Goal: Task Accomplishment & Management: Complete application form

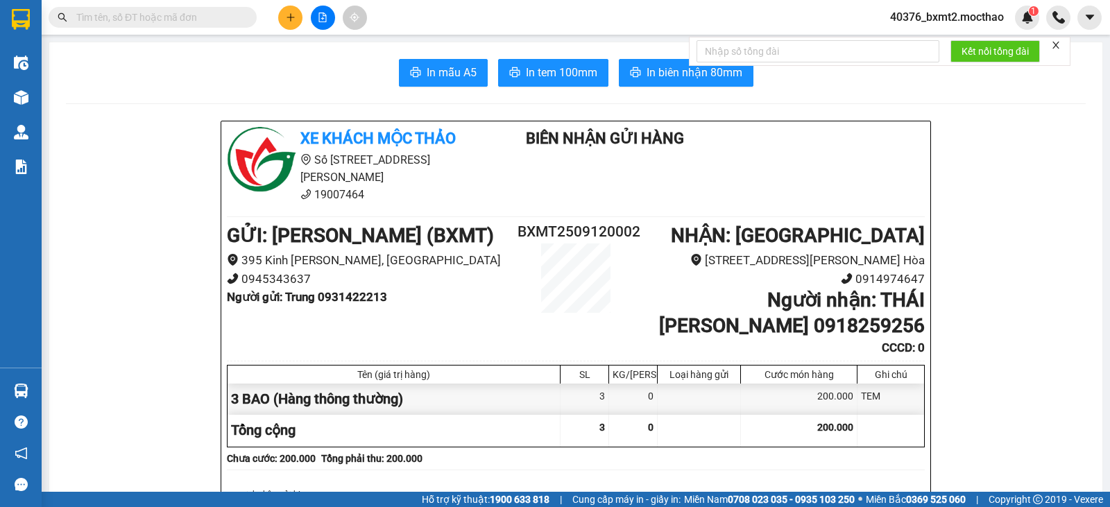
click at [282, 26] on button at bounding box center [290, 18] width 24 height 24
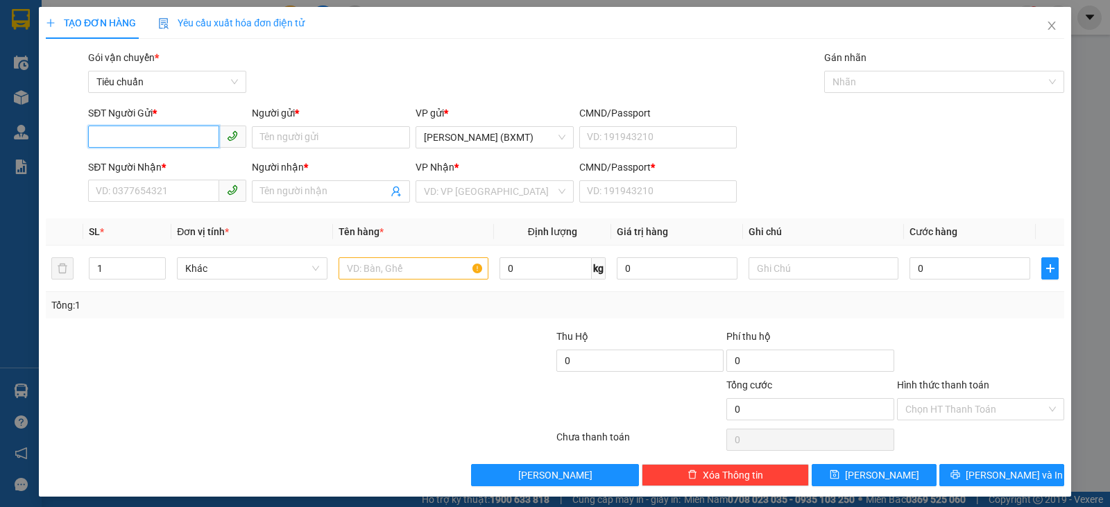
click at [178, 139] on input "SĐT Người Gửi *" at bounding box center [153, 137] width 131 height 22
click at [189, 164] on div "0347034920 - LIÊN" at bounding box center [166, 164] width 140 height 15
type input "0347034920"
type input "LIÊN"
type input "0357287915"
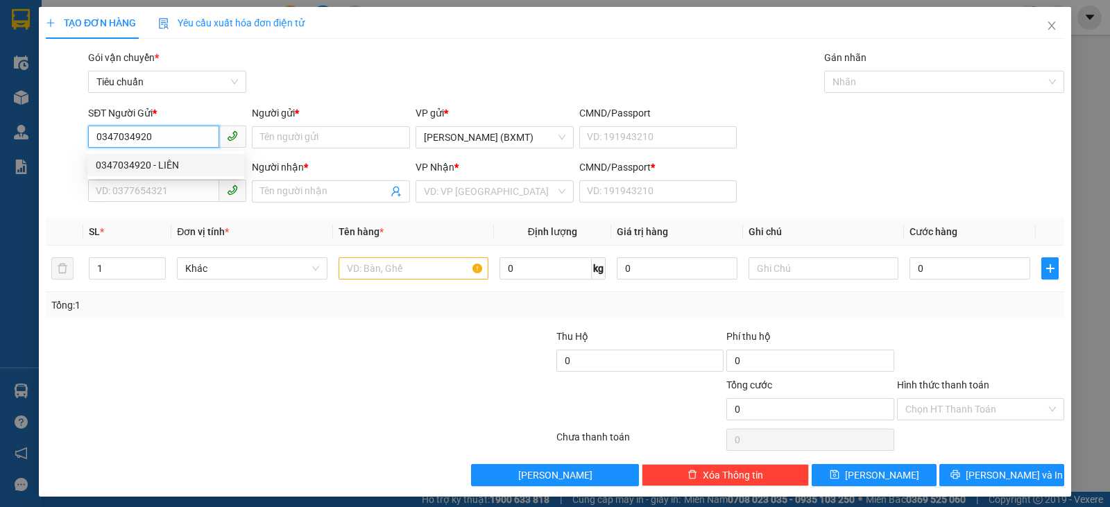
type input "Thái"
type input "0"
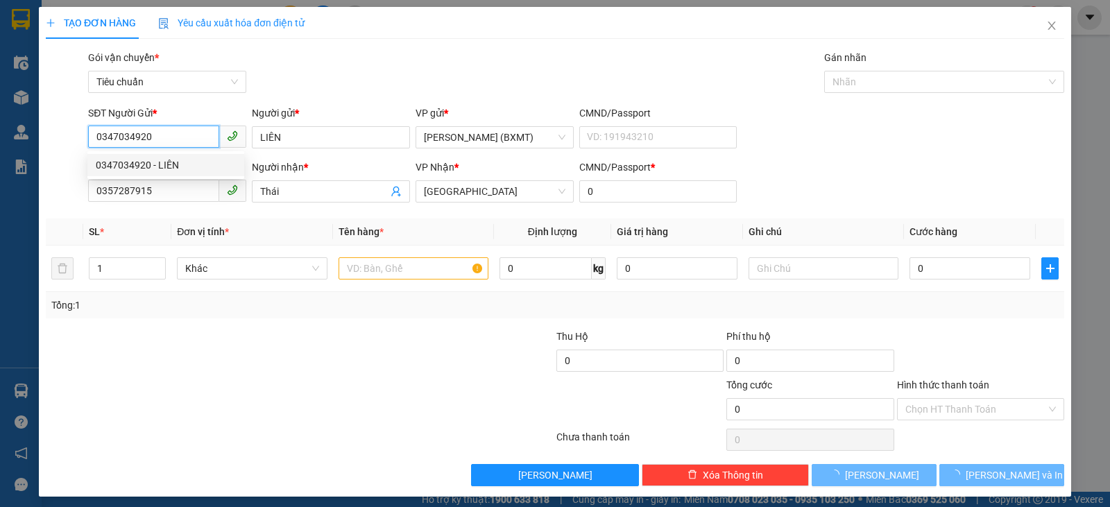
type input "400.000"
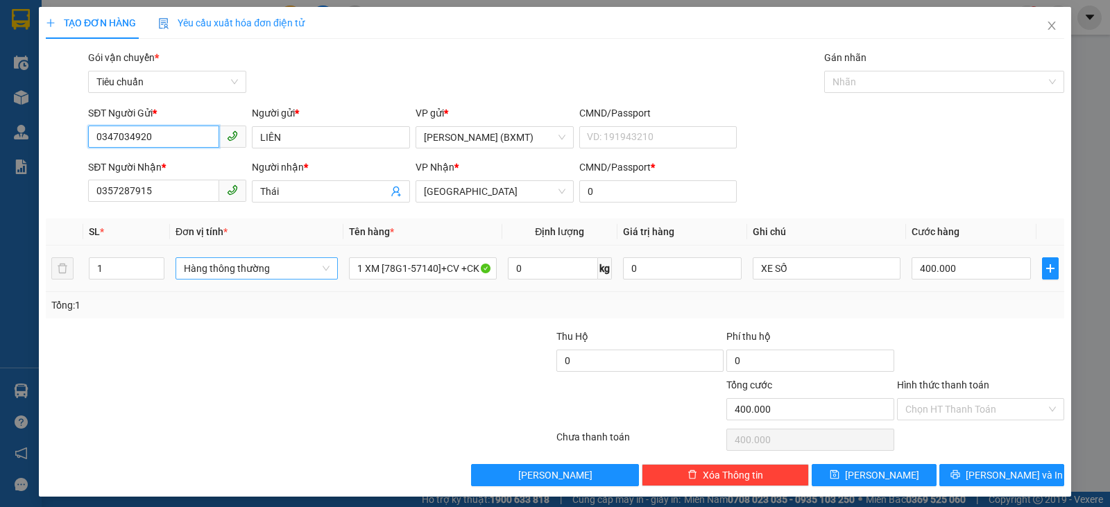
click at [251, 269] on span "Hàng thông thường" at bounding box center [257, 268] width 146 height 21
type input "0347034920"
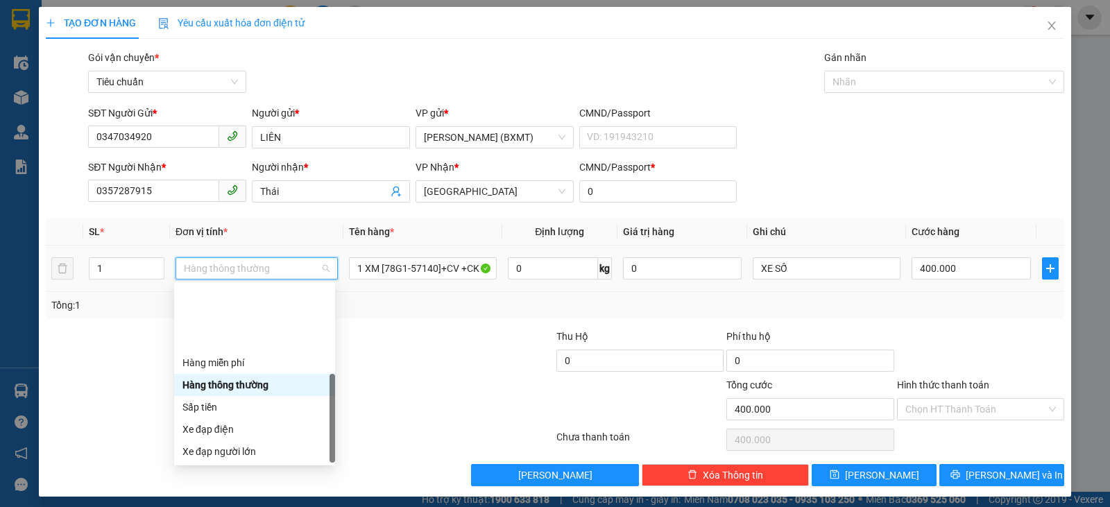
scroll to position [89, 0]
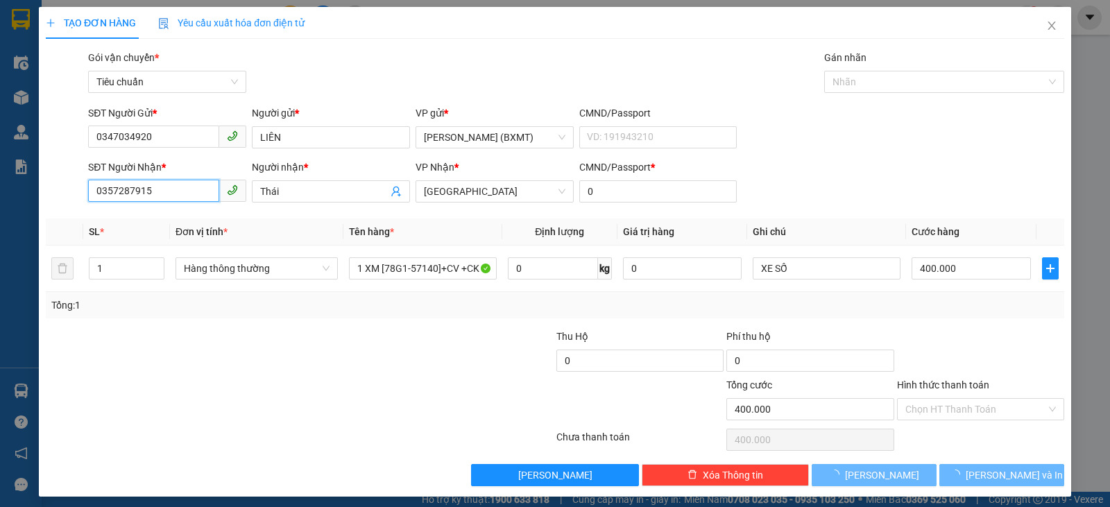
type input "0"
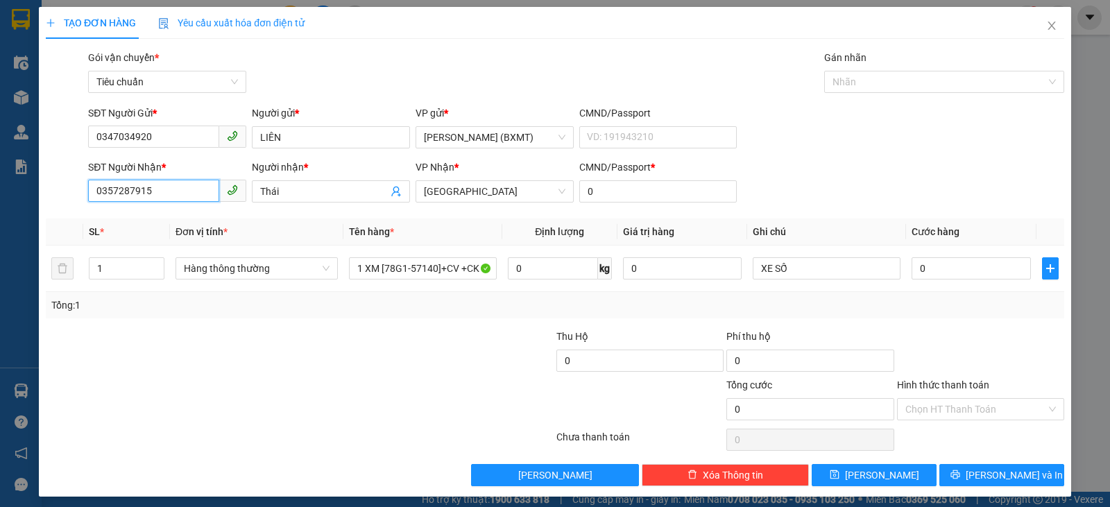
drag, startPoint x: 164, startPoint y: 188, endPoint x: 0, endPoint y: 178, distance: 164.0
click at [0, 178] on div "TẠO ĐƠN HÀNG Yêu cầu xuất hóa đơn điện tử Transit Pickup Surcharge Ids Transit …" at bounding box center [555, 253] width 1110 height 507
drag, startPoint x: 318, startPoint y: 191, endPoint x: 208, endPoint y: 195, distance: 109.7
click at [208, 195] on div "SĐT Người Nhận * VD: 0377654321 Người nhận * [DEMOGRAPHIC_DATA] VP Nhận * Tuy H…" at bounding box center [576, 184] width 982 height 49
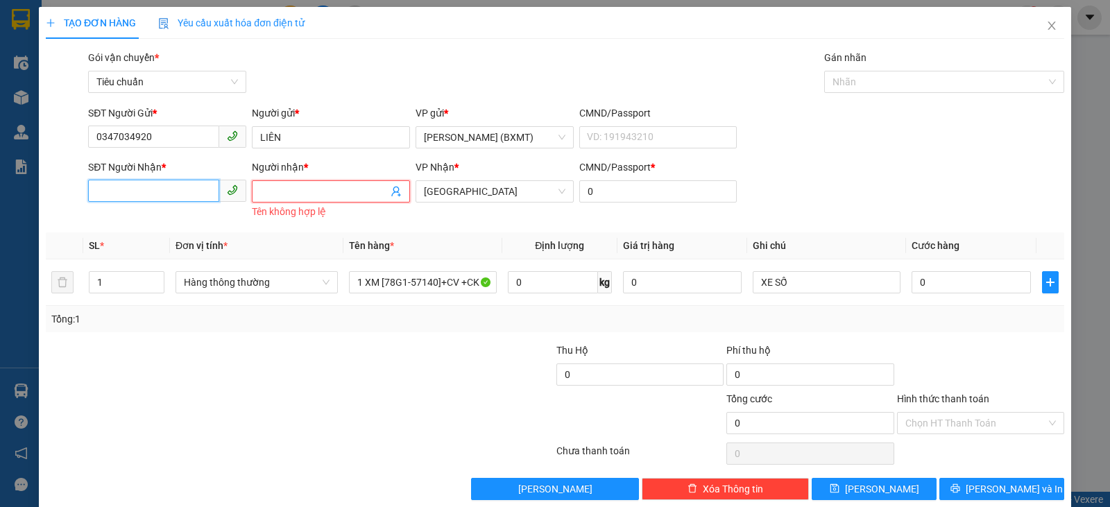
click at [117, 187] on input "SĐT Người Nhận *" at bounding box center [153, 191] width 131 height 22
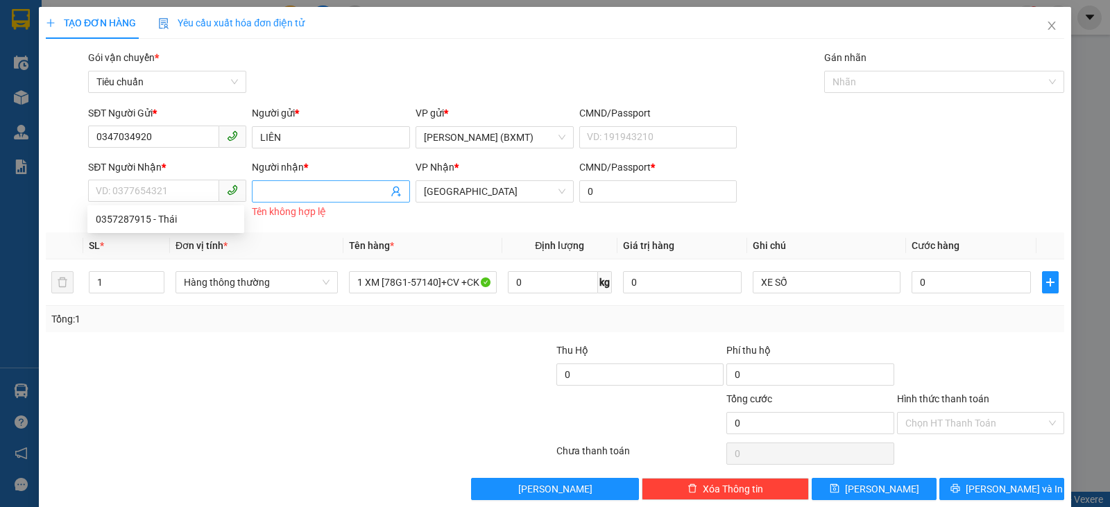
click at [264, 185] on input "Người nhận *" at bounding box center [324, 191] width 128 height 15
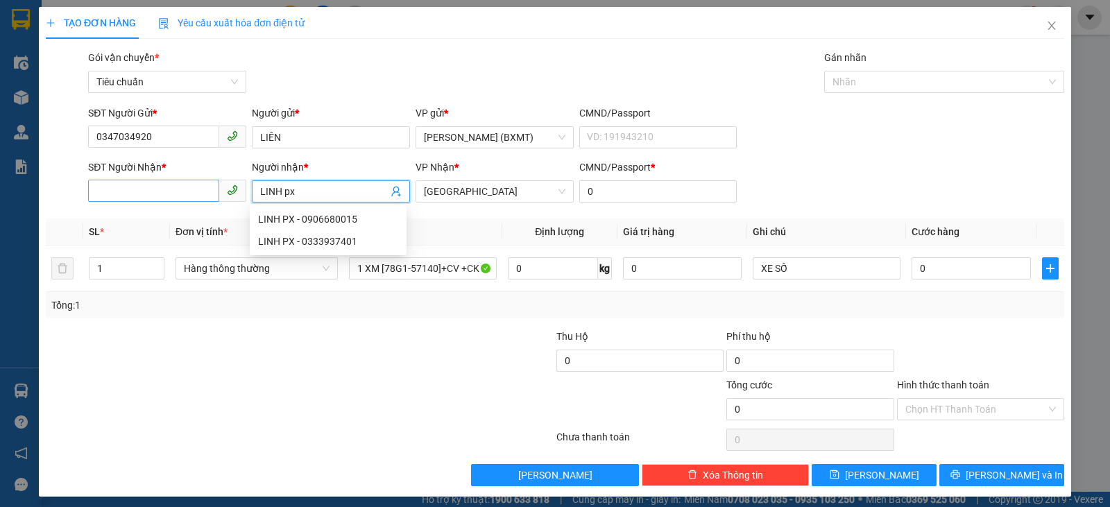
type input "LINH px"
click at [160, 185] on input "SĐT Người Nhận *" at bounding box center [153, 191] width 131 height 22
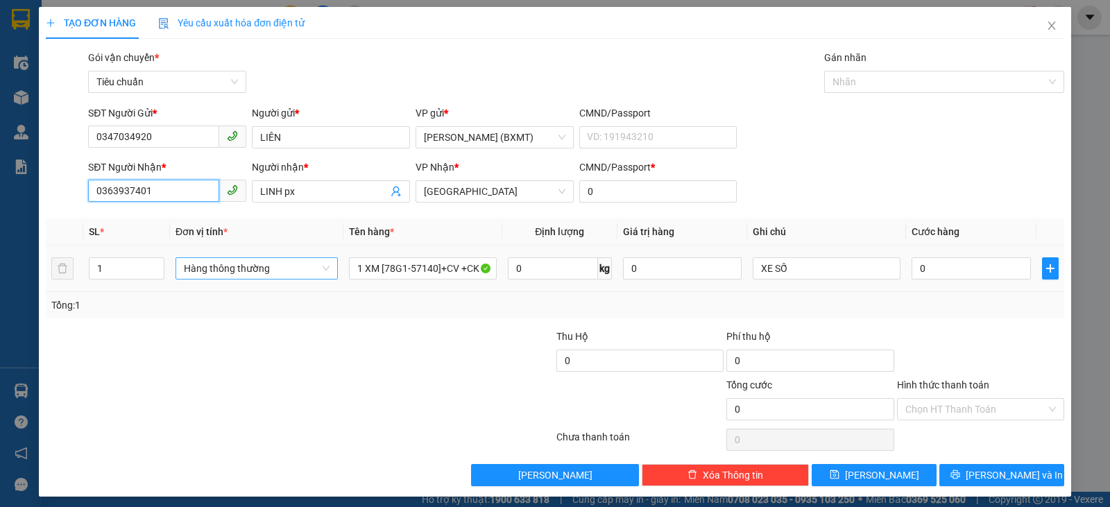
click at [276, 273] on span "Hàng thông thường" at bounding box center [257, 268] width 146 height 21
type input "0363937401"
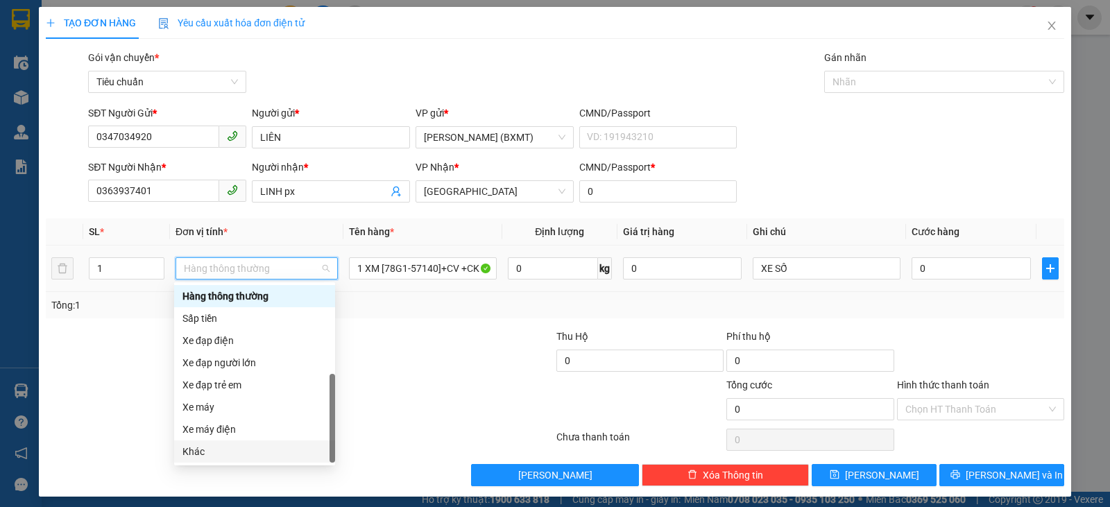
click at [234, 458] on div "Khác" at bounding box center [254, 451] width 144 height 15
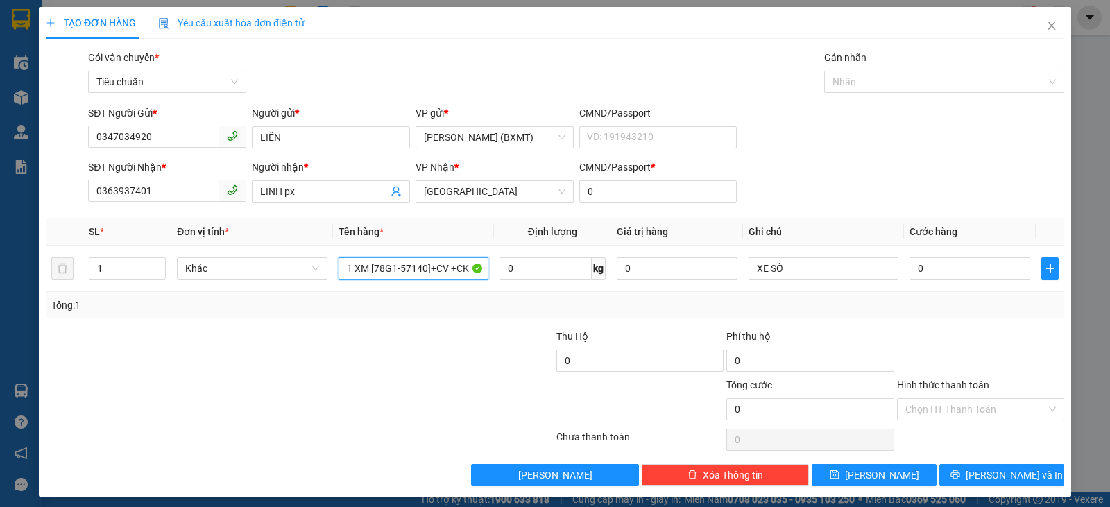
drag, startPoint x: 341, startPoint y: 269, endPoint x: 558, endPoint y: 294, distance: 218.6
click at [558, 294] on div "SL * Đơn vị tính * Tên hàng * Định lượng Giá trị hàng Ghi chú Cước hàng 1 Khác …" at bounding box center [555, 269] width 1018 height 100
type input "1 TX"
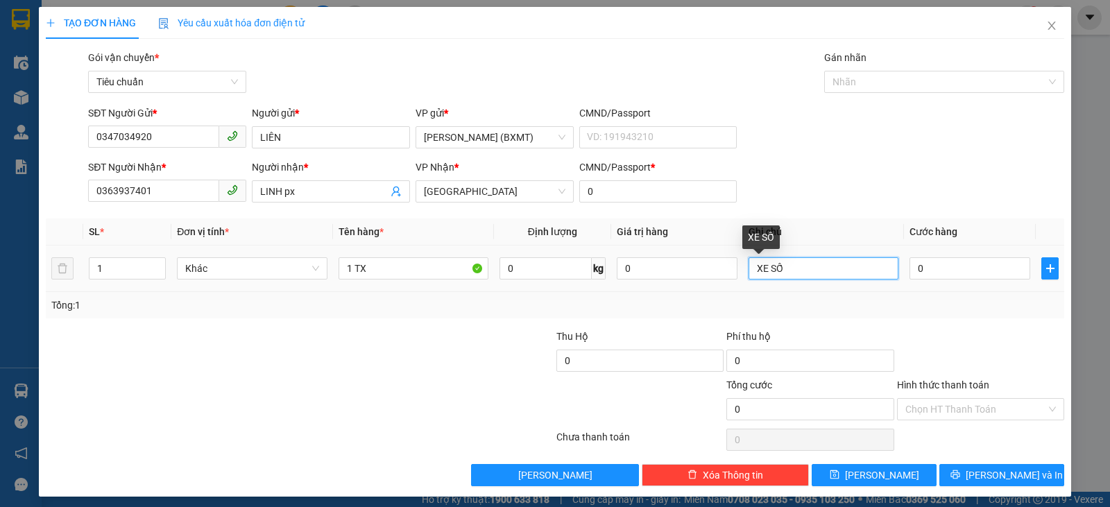
drag, startPoint x: 841, startPoint y: 262, endPoint x: 756, endPoint y: 268, distance: 85.6
click at [756, 268] on input "XE SỐ" at bounding box center [824, 268] width 150 height 22
type input "X"
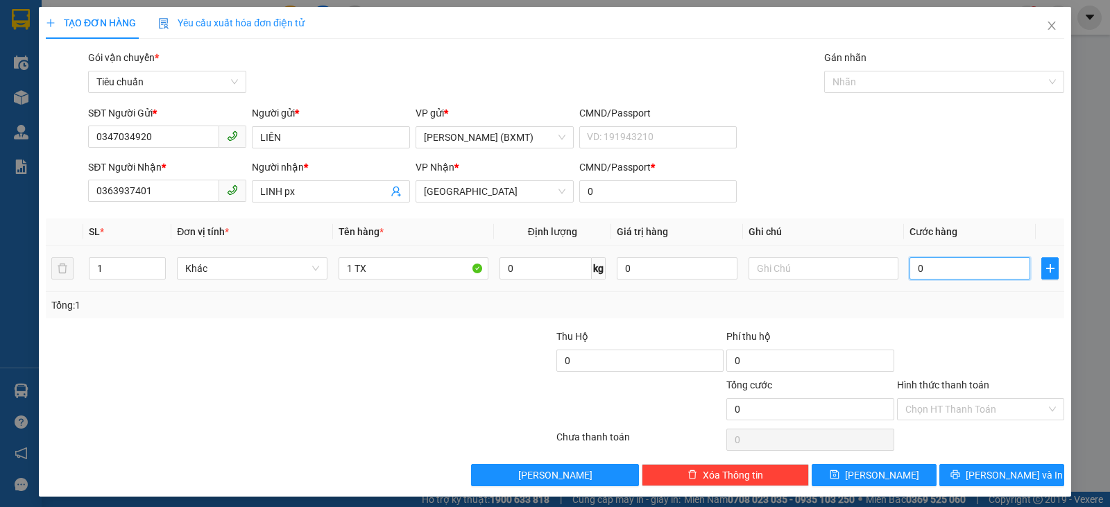
click at [922, 266] on input "0" at bounding box center [969, 268] width 121 height 22
type input "0"
type input "3"
type input "03"
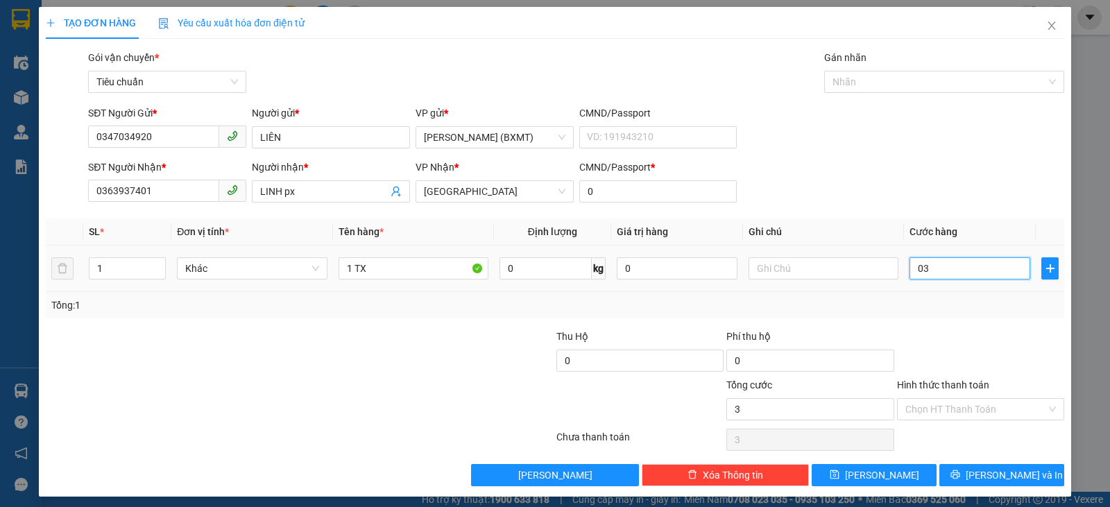
type input "30"
drag, startPoint x: 914, startPoint y: 266, endPoint x: 895, endPoint y: 266, distance: 19.4
click at [904, 266] on td "030" at bounding box center [970, 269] width 132 height 46
type input "30"
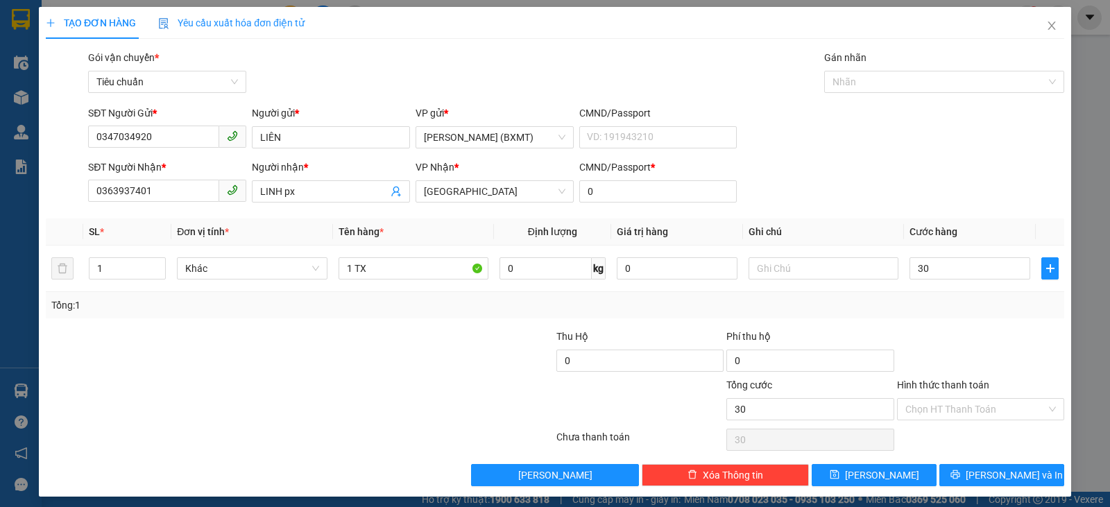
type input "30.000"
click at [934, 319] on div "Transit Pickup Surcharge Ids Transit Deliver Surcharge Ids Transit Deliver Surc…" at bounding box center [555, 268] width 1018 height 436
click at [959, 415] on input "Hình thức thanh toán" at bounding box center [975, 409] width 141 height 21
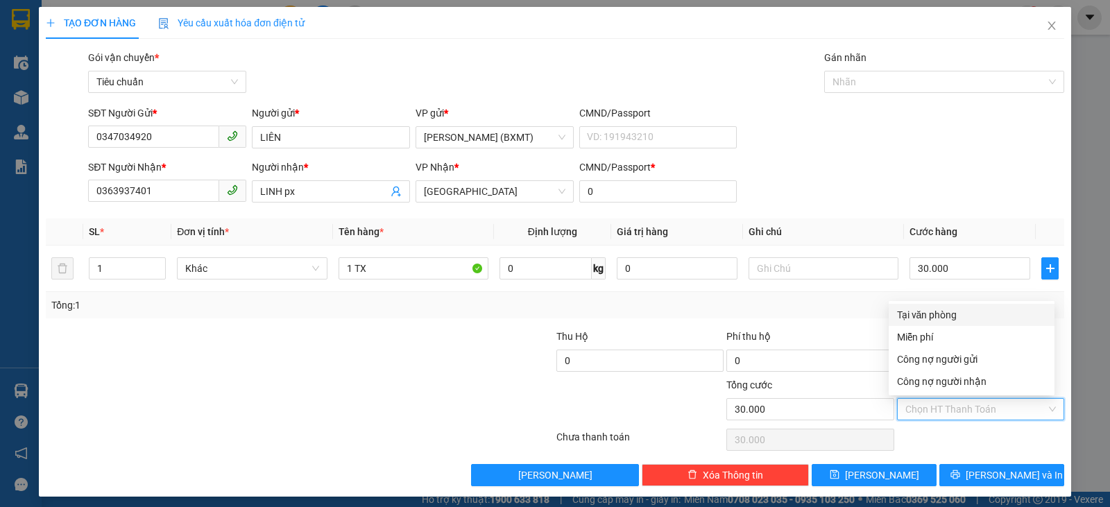
click at [960, 310] on div "Tại văn phòng" at bounding box center [971, 314] width 149 height 15
type input "0"
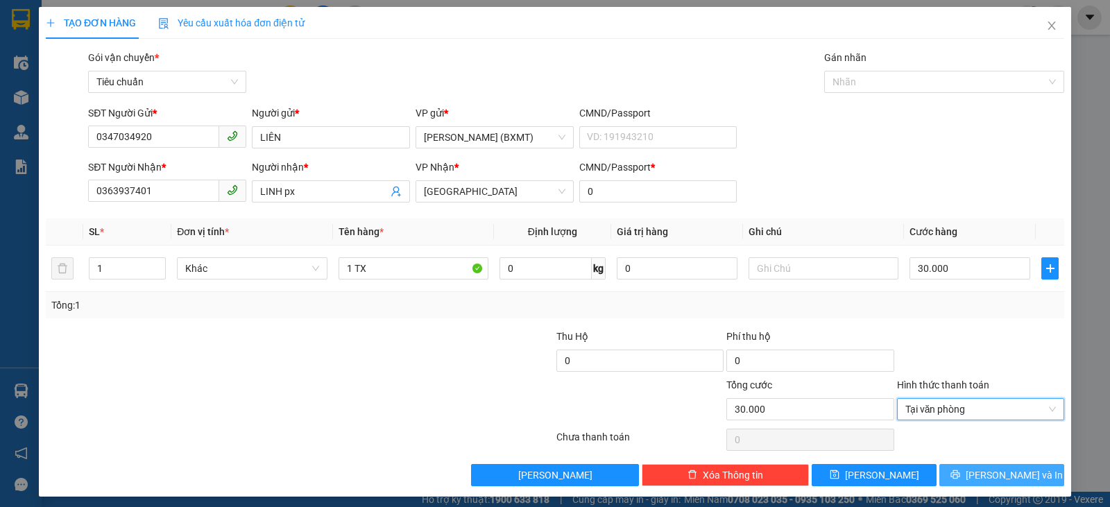
click at [1006, 465] on button "[PERSON_NAME] và In" at bounding box center [1001, 475] width 125 height 22
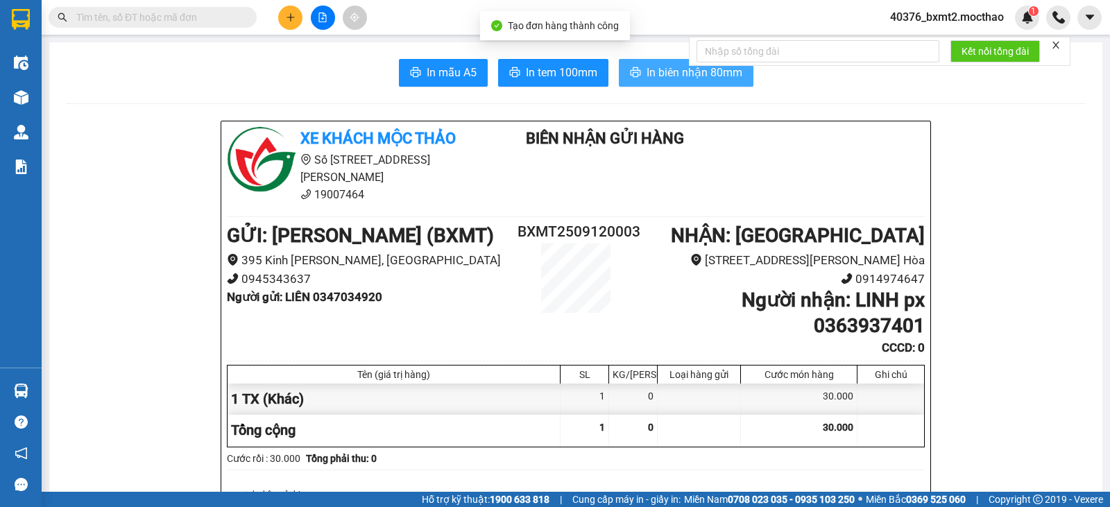
click at [651, 78] on span "In biên nhận 80mm" at bounding box center [695, 72] width 96 height 17
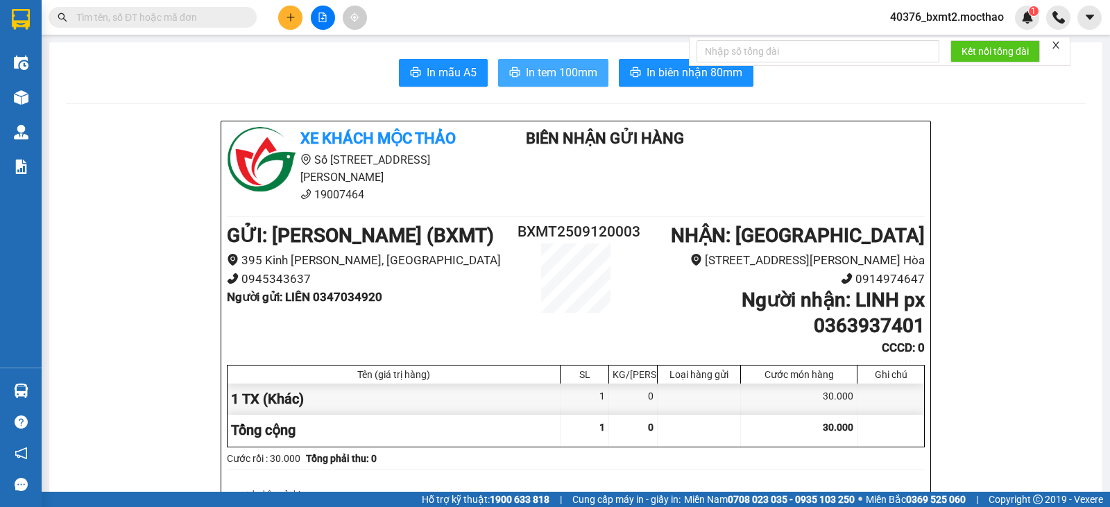
click at [553, 75] on span "In tem 100mm" at bounding box center [561, 72] width 71 height 17
click at [282, 20] on button at bounding box center [290, 18] width 24 height 24
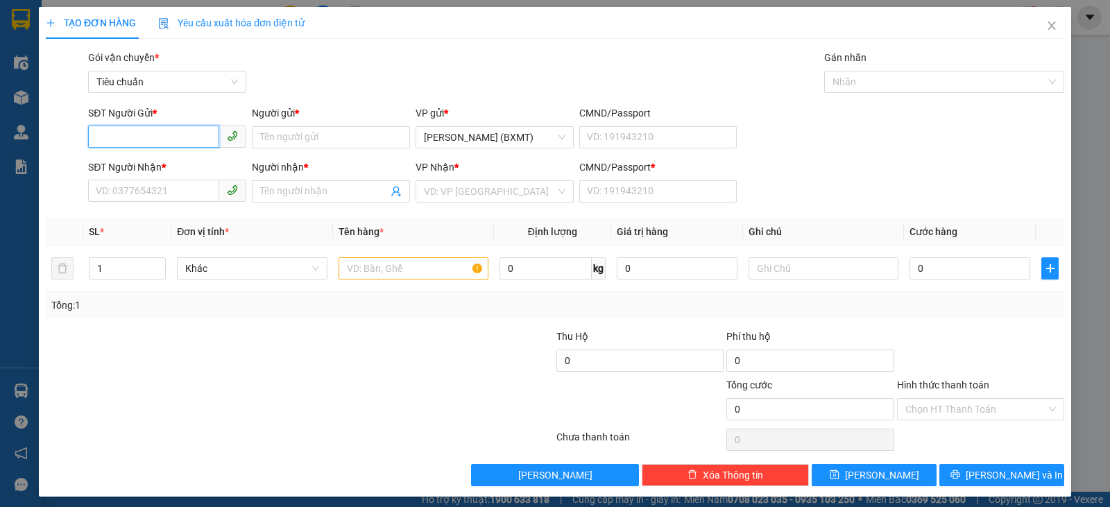
click at [160, 128] on input "SĐT Người Gửi *" at bounding box center [153, 137] width 131 height 22
type input "0939582208"
click at [286, 135] on input "Người gửi *" at bounding box center [331, 137] width 158 height 22
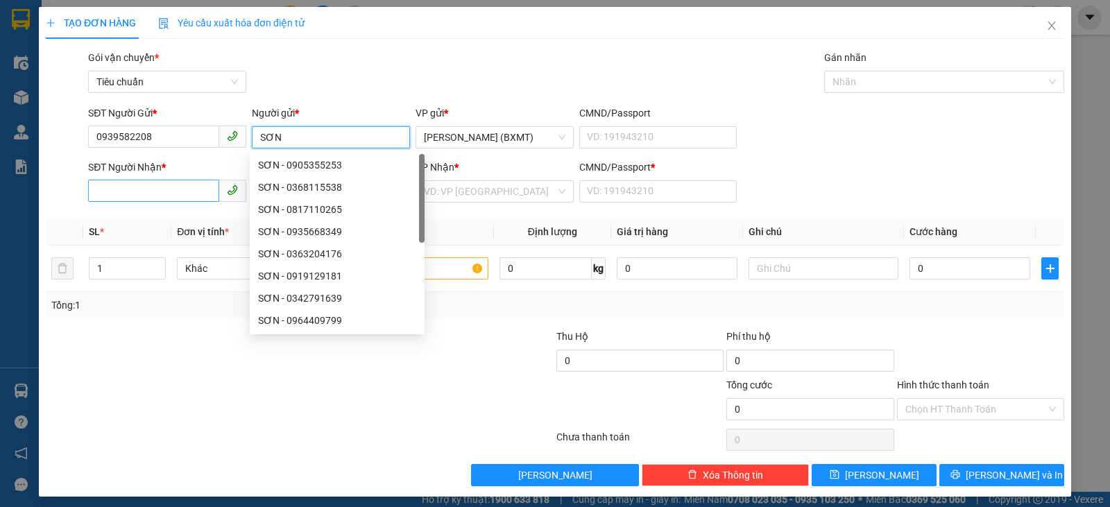
type input "SƠN"
click at [184, 194] on input "SĐT Người Nhận *" at bounding box center [153, 191] width 131 height 22
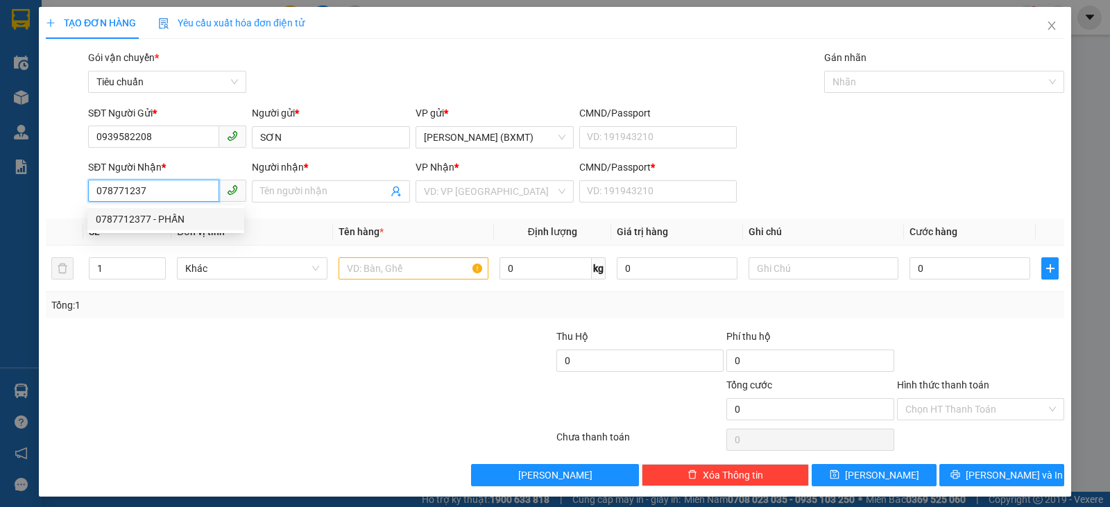
click at [178, 223] on div "0787712377 - PHẤN" at bounding box center [166, 219] width 140 height 15
type input "0787712377"
type input "PHẤN"
type input "0"
type input "60.000"
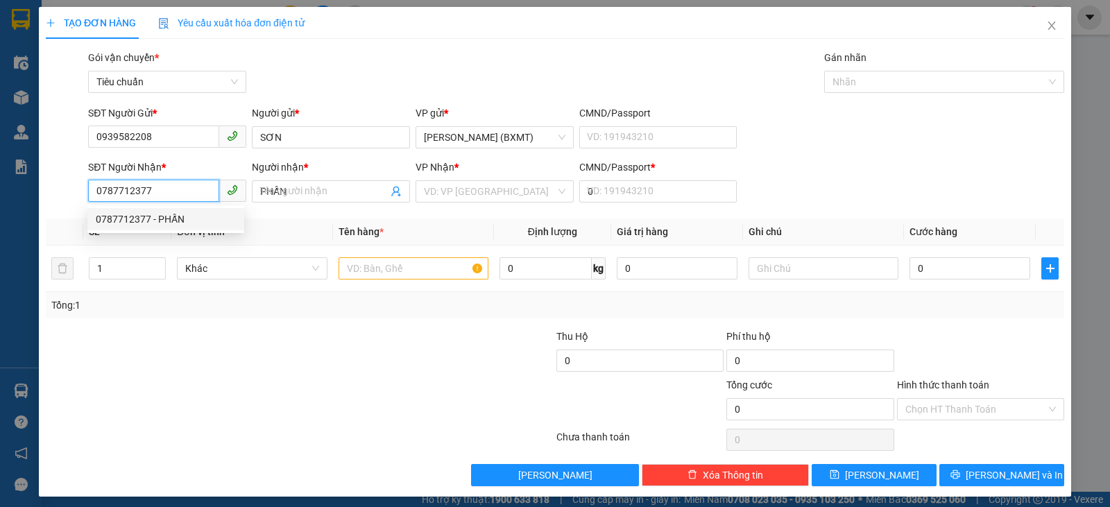
type input "60.000"
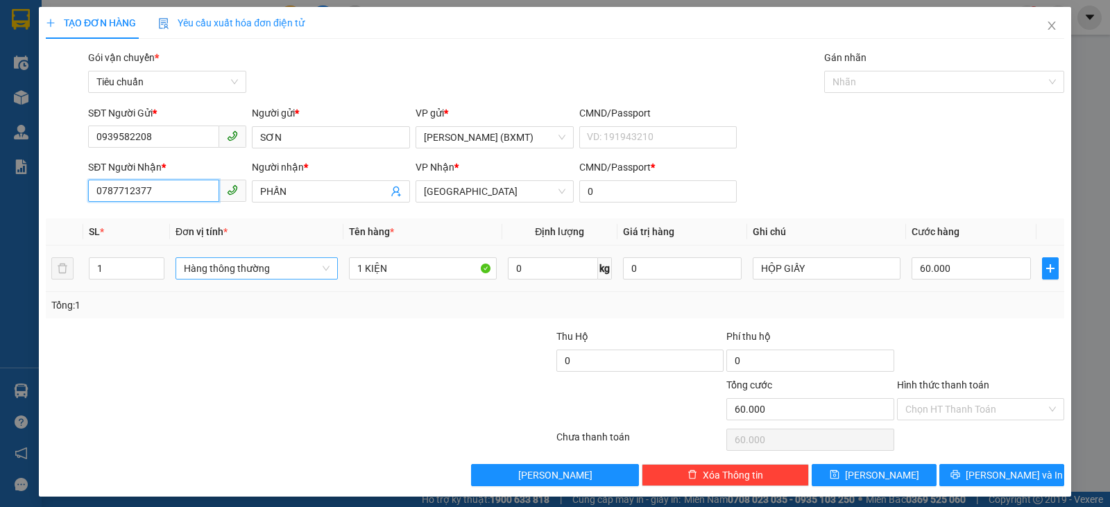
click at [258, 267] on span "Hàng thông thường" at bounding box center [257, 268] width 146 height 21
type input "0787712377"
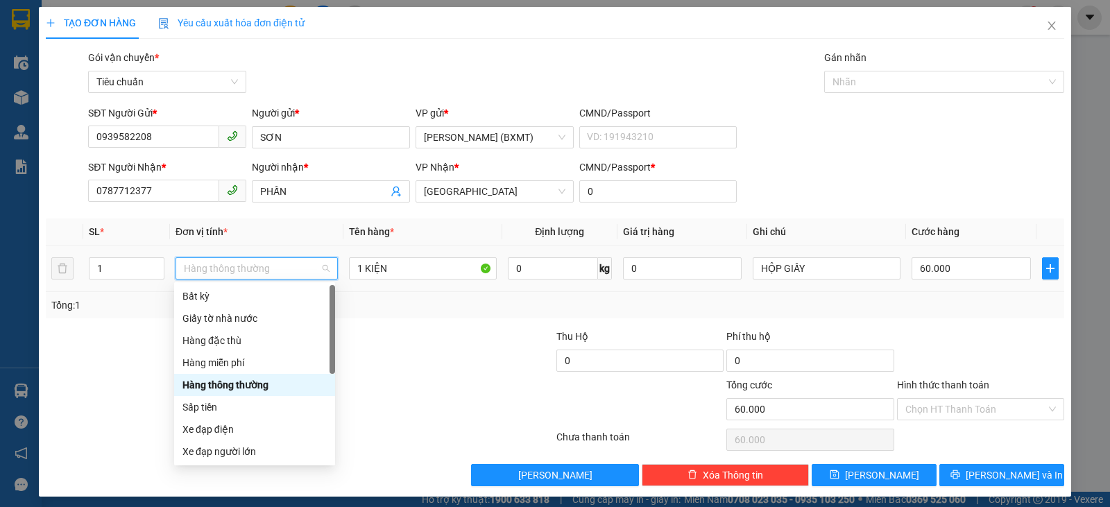
scroll to position [89, 0]
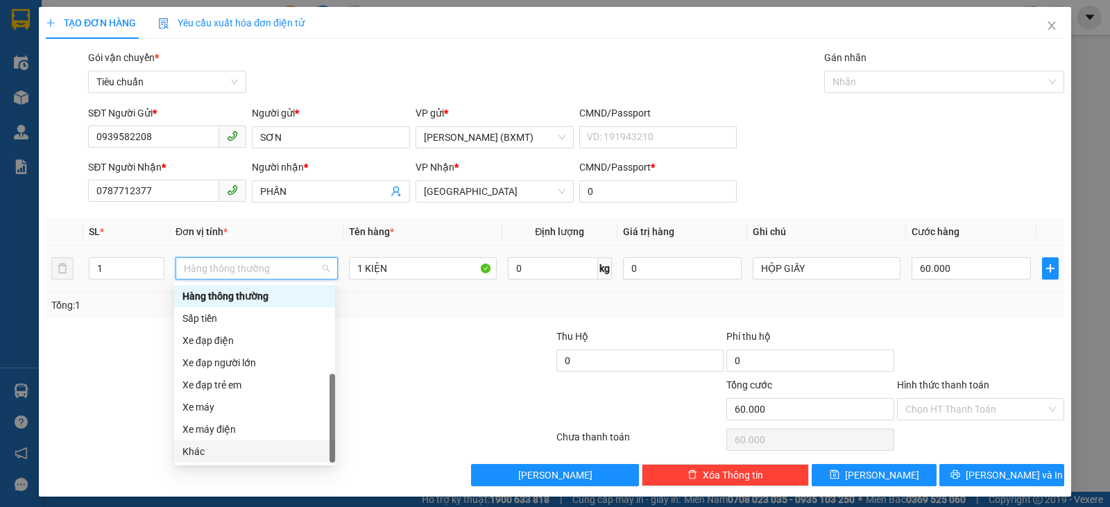
click at [216, 450] on div "Khác" at bounding box center [254, 451] width 144 height 15
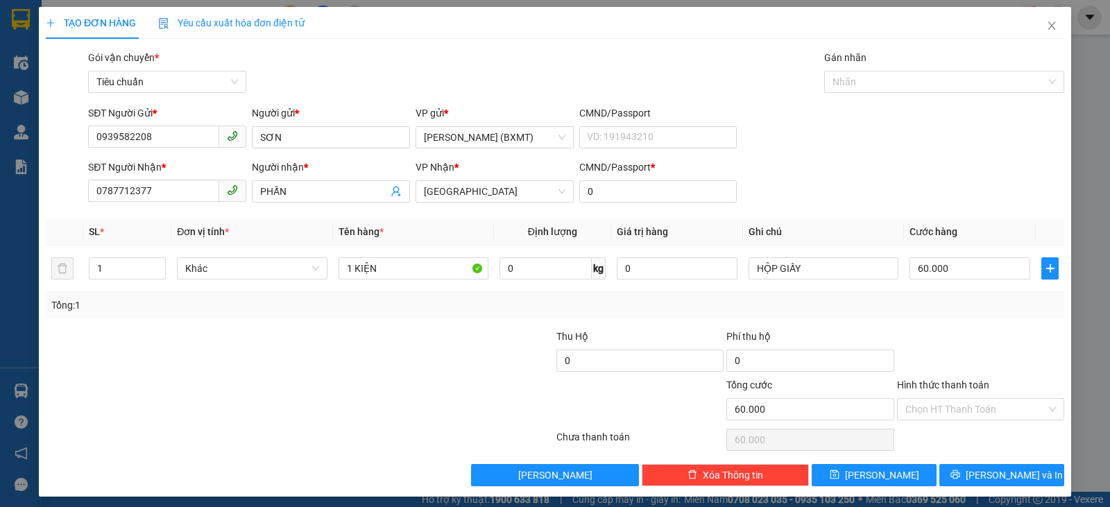
click at [979, 310] on div "Tổng: 1" at bounding box center [554, 305] width 1007 height 15
click at [979, 467] on button "[PERSON_NAME] và In" at bounding box center [1001, 475] width 125 height 22
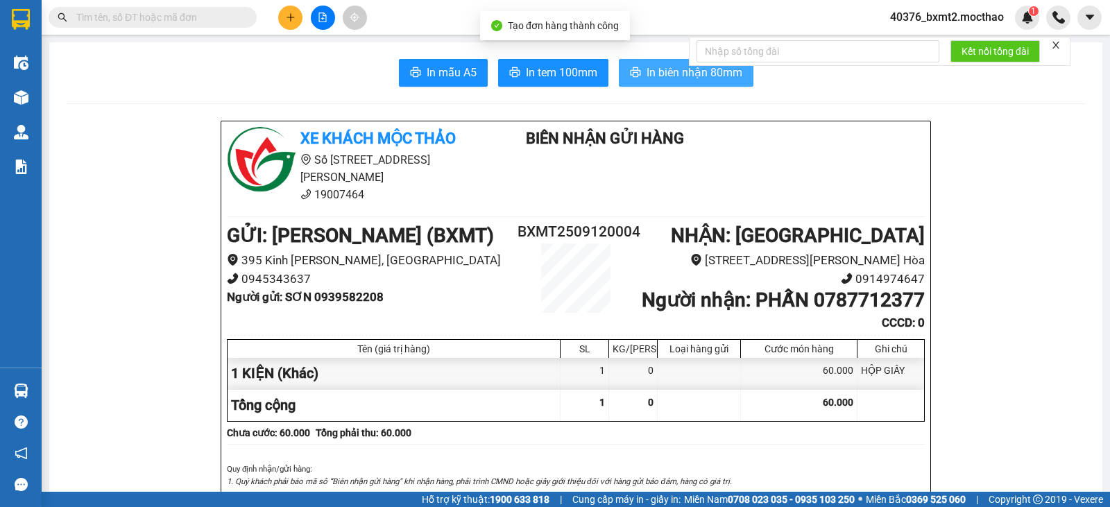
click at [703, 79] on span "In biên nhận 80mm" at bounding box center [695, 72] width 96 height 17
click at [1059, 48] on icon "close" at bounding box center [1055, 45] width 7 height 7
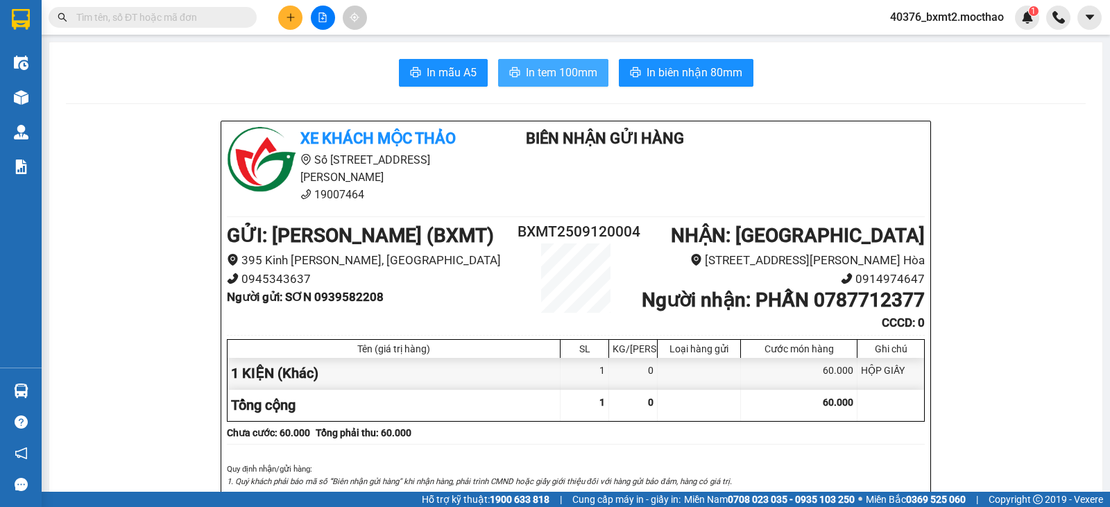
click at [526, 65] on span "In tem 100mm" at bounding box center [561, 72] width 71 height 17
click at [291, 12] on icon "plus" at bounding box center [291, 17] width 10 height 10
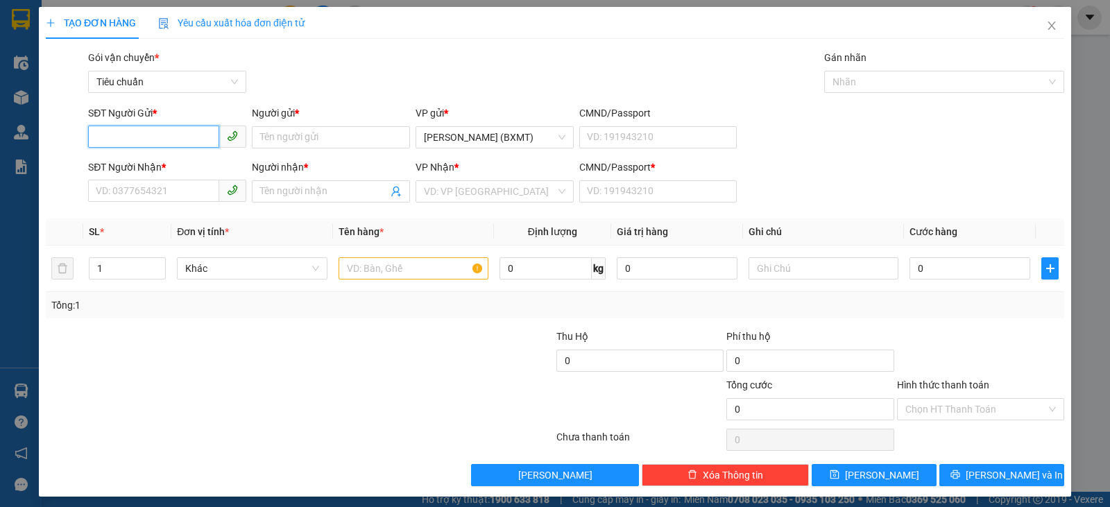
click at [206, 126] on input "SĐT Người Gửi *" at bounding box center [153, 137] width 131 height 22
click at [1033, 29] on span "Close" at bounding box center [1051, 26] width 39 height 39
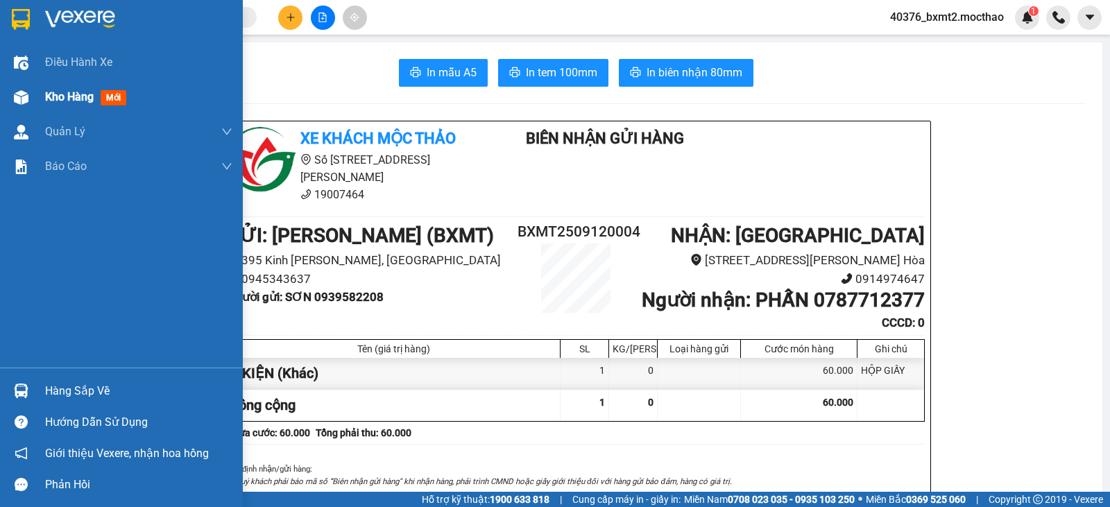
click at [21, 98] on img at bounding box center [21, 97] width 15 height 15
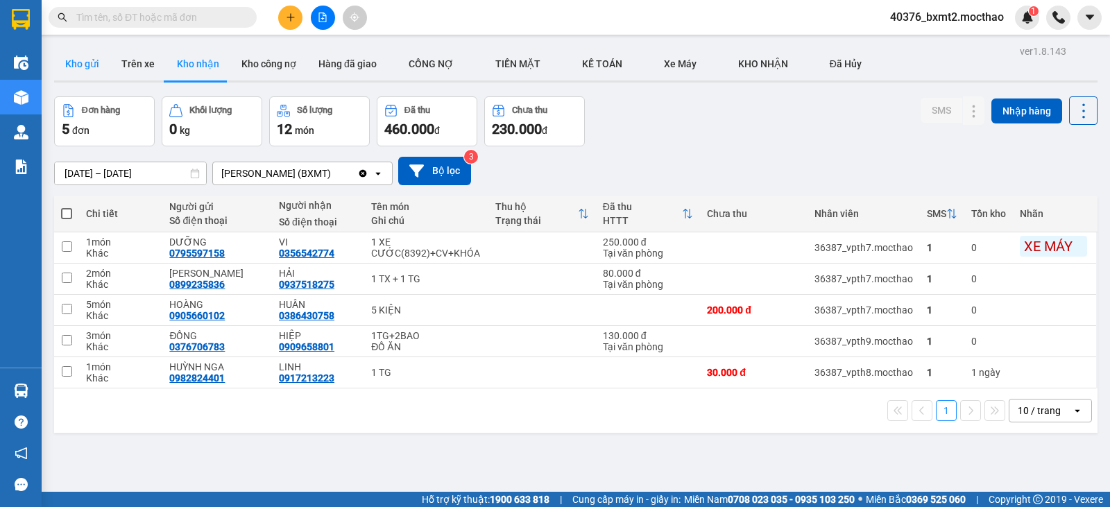
click at [81, 71] on button "Kho gửi" at bounding box center [82, 63] width 56 height 33
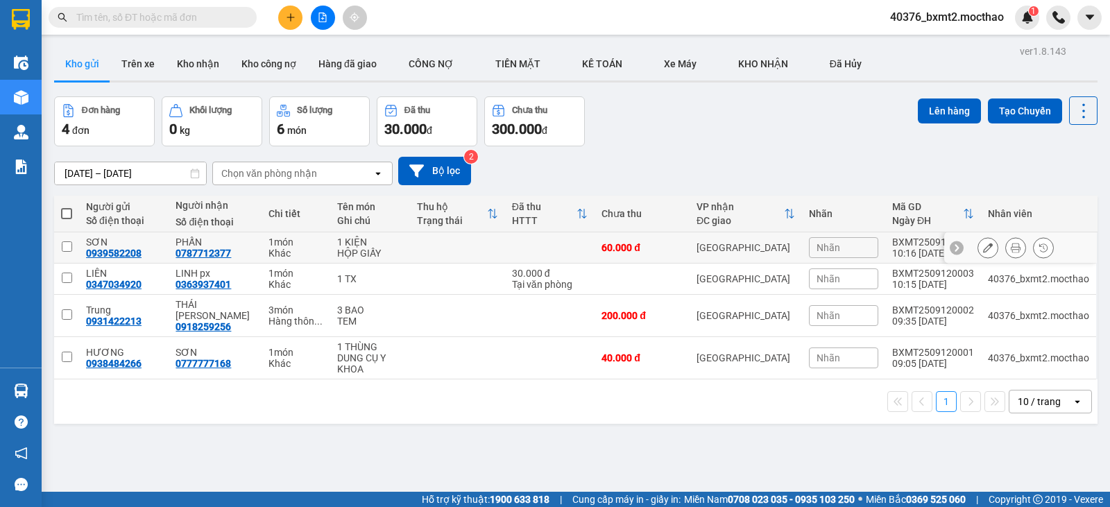
click at [978, 246] on button at bounding box center [987, 248] width 19 height 24
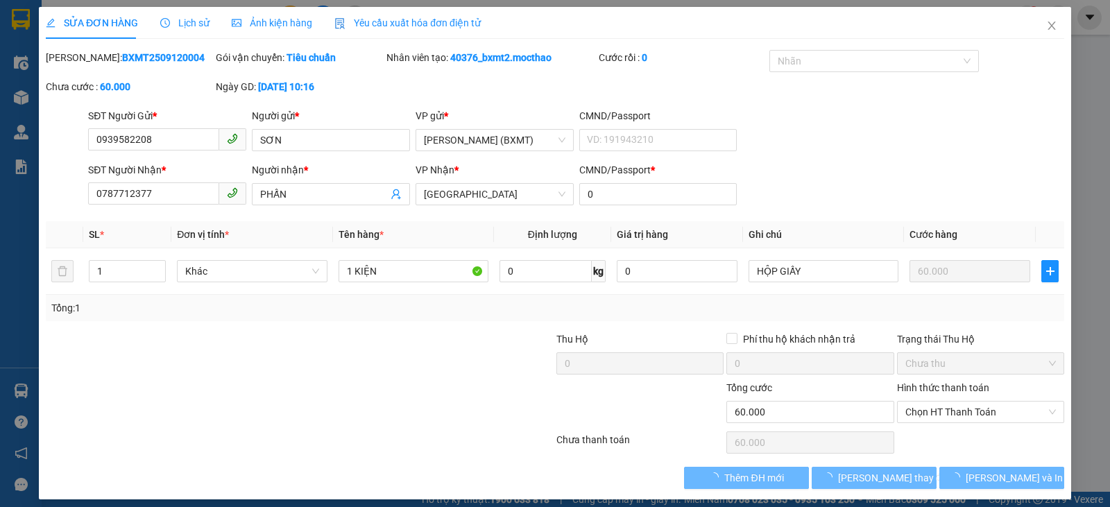
type input "0939582208"
type input "0787712377"
type input "0"
type input "60.000"
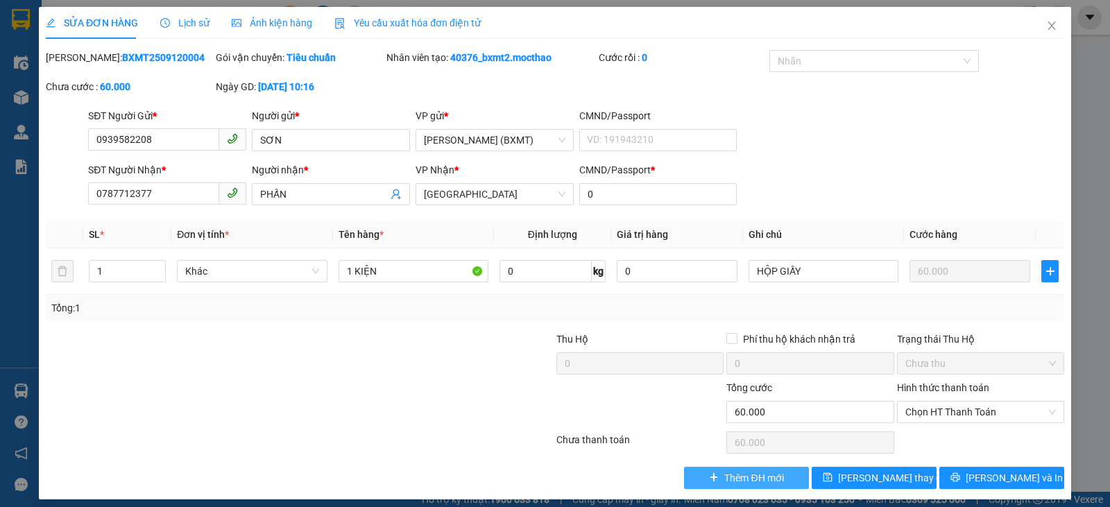
click at [760, 480] on span "Thêm ĐH mới" at bounding box center [753, 477] width 59 height 15
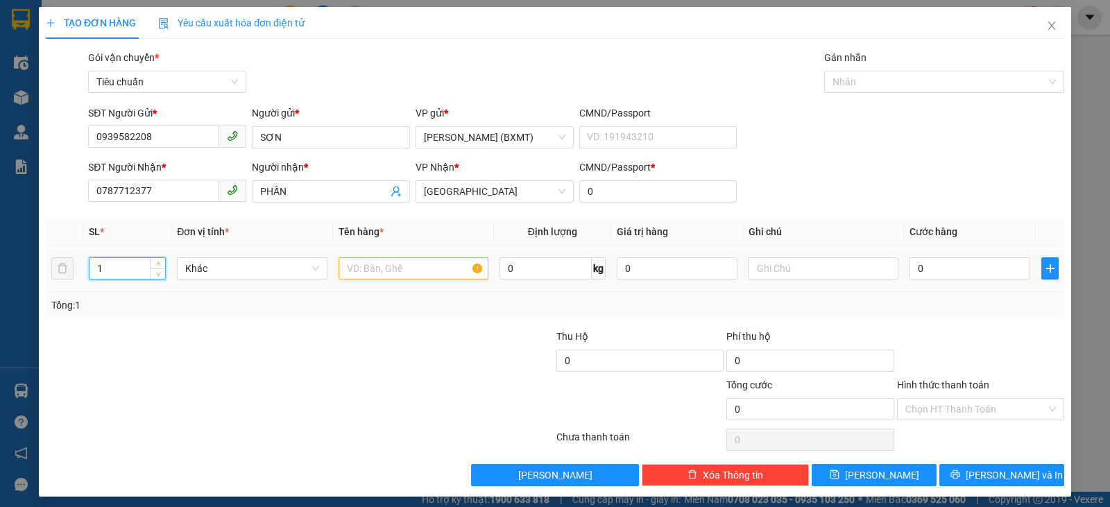
click at [61, 268] on tr "1 Khác 0 kg 0 0" at bounding box center [555, 269] width 1018 height 46
type input "2"
click at [361, 266] on input "text" at bounding box center [414, 268] width 150 height 22
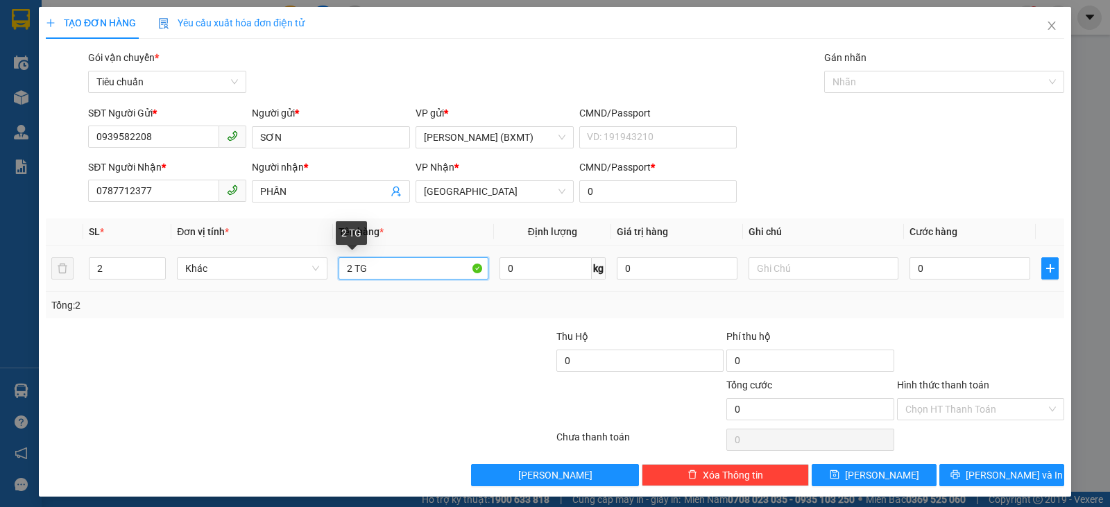
drag, startPoint x: 386, startPoint y: 275, endPoint x: 354, endPoint y: 270, distance: 31.6
click at [351, 270] on input "2 TG" at bounding box center [414, 268] width 150 height 22
type input "2 KIỆN"
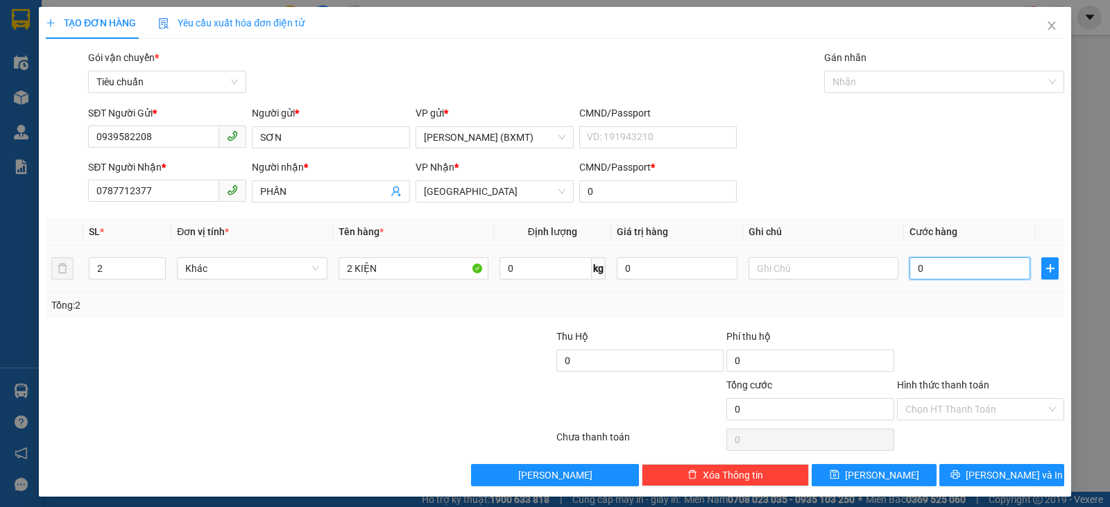
click at [968, 271] on input "0" at bounding box center [969, 268] width 121 height 22
type input "1"
type input "10"
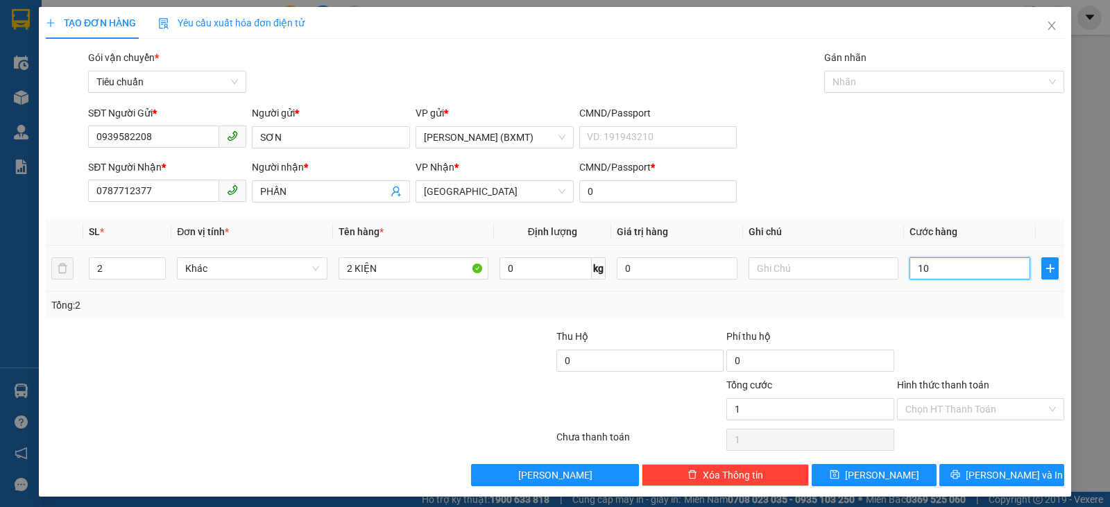
type input "10"
type input "100"
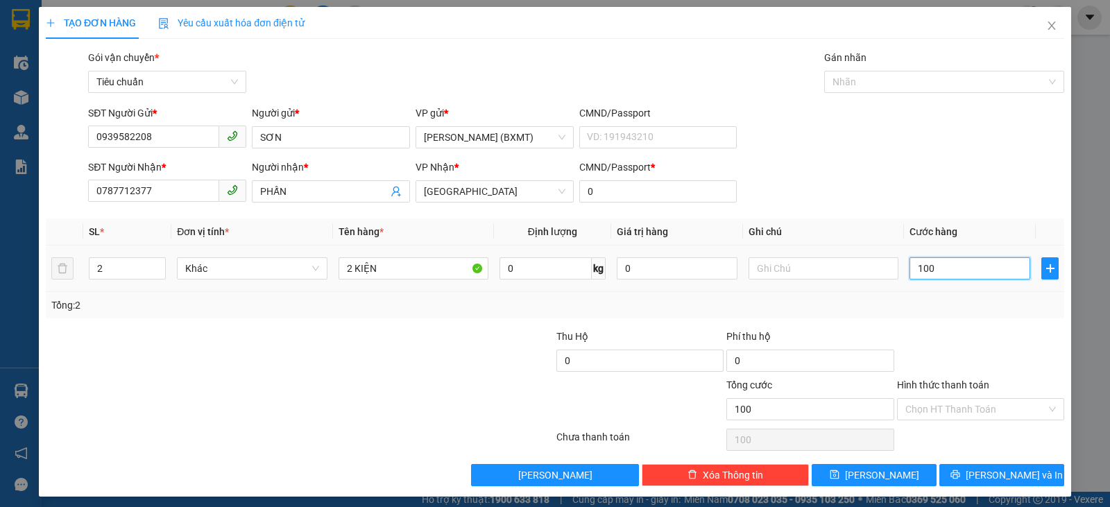
type input "1.000"
type input "100"
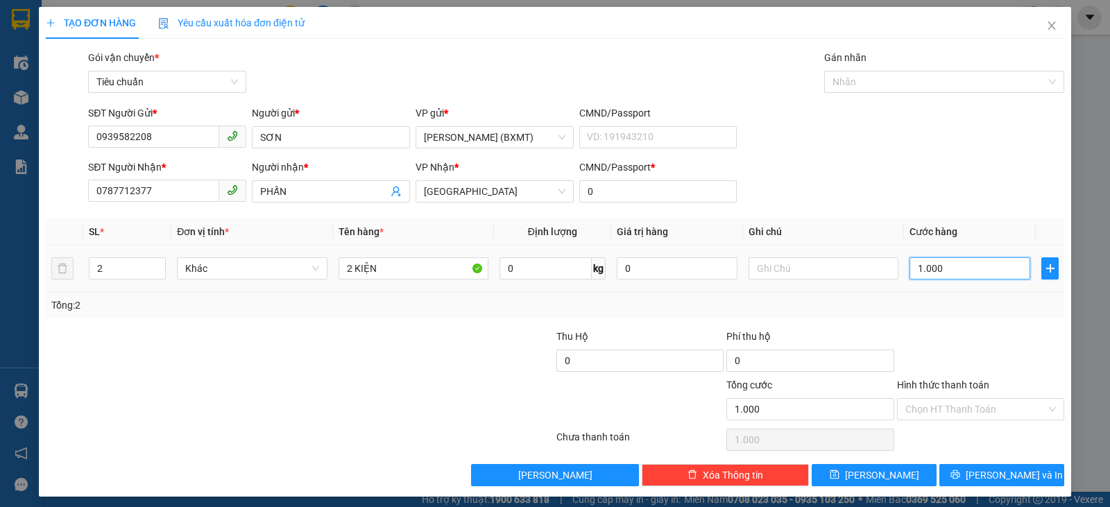
type input "100"
type input "100.000"
click at [998, 327] on div "Transit Pickup Surcharge Ids Transit Deliver Surcharge Ids Transit Deliver Surc…" at bounding box center [555, 268] width 1018 height 436
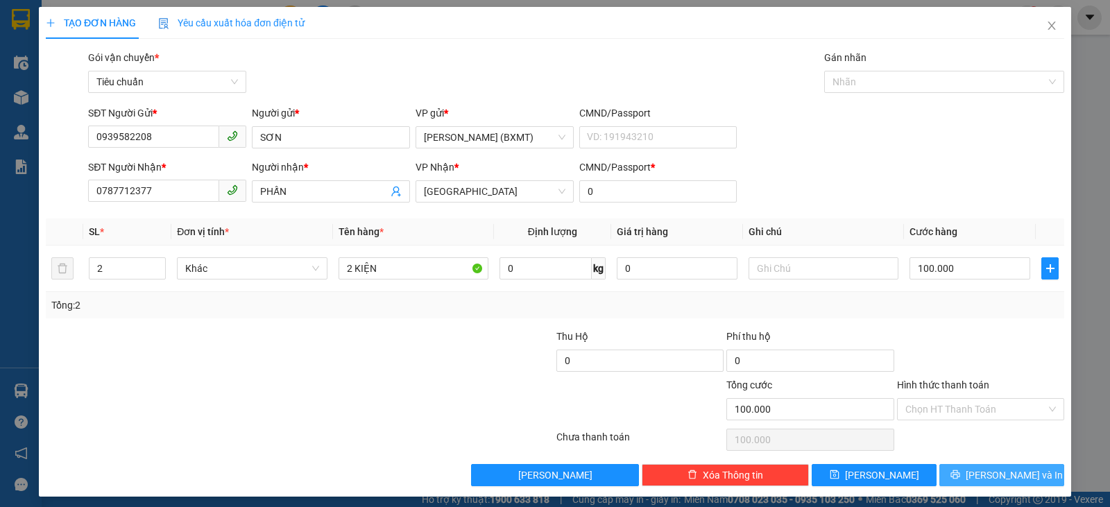
click at [1002, 474] on span "[PERSON_NAME] và In" at bounding box center [1014, 475] width 97 height 15
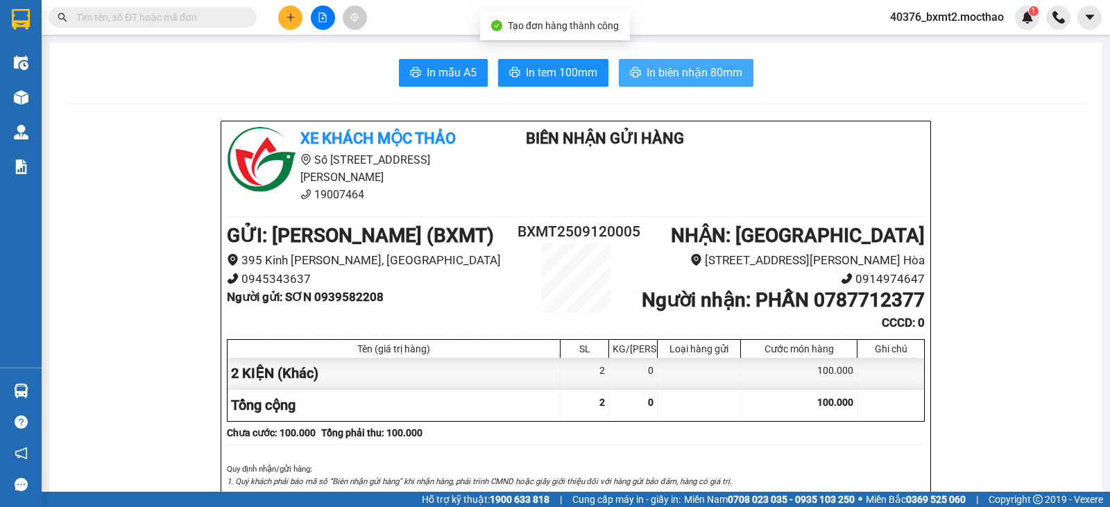
click at [679, 78] on span "In biên nhận 80mm" at bounding box center [695, 72] width 96 height 17
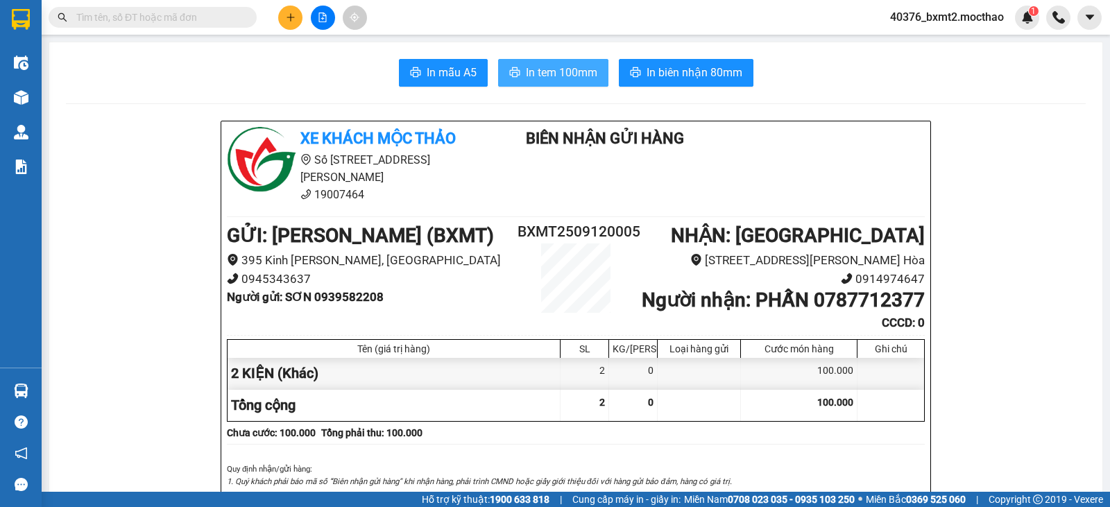
click at [549, 71] on span "In tem 100mm" at bounding box center [561, 72] width 71 height 17
click at [292, 19] on icon "plus" at bounding box center [291, 17] width 10 height 10
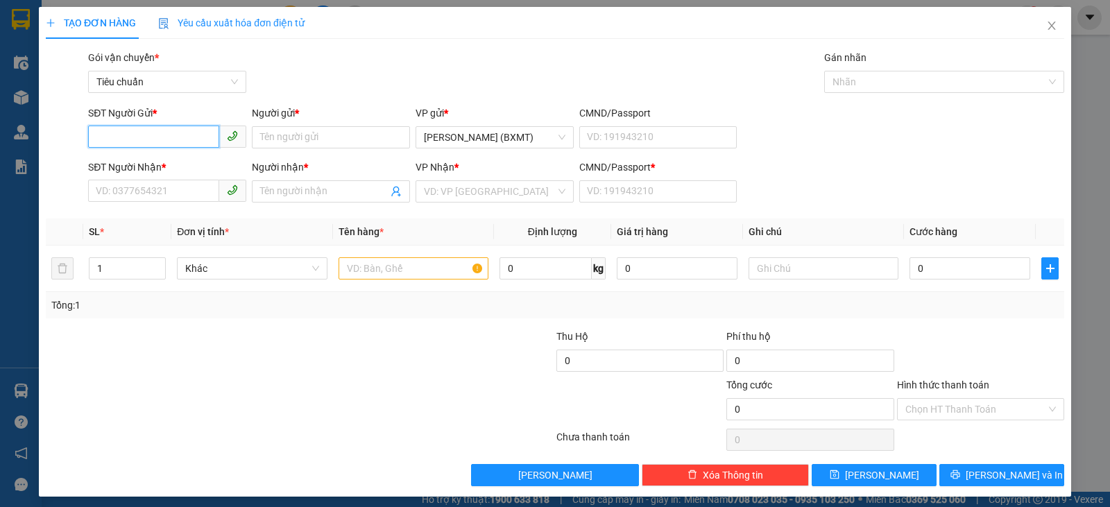
click at [180, 131] on input "SĐT Người Gửi *" at bounding box center [153, 137] width 131 height 22
click at [197, 167] on div "0867593035 - Yên" at bounding box center [166, 164] width 140 height 15
type input "0867593035"
type input "Yên"
type input "0981141739"
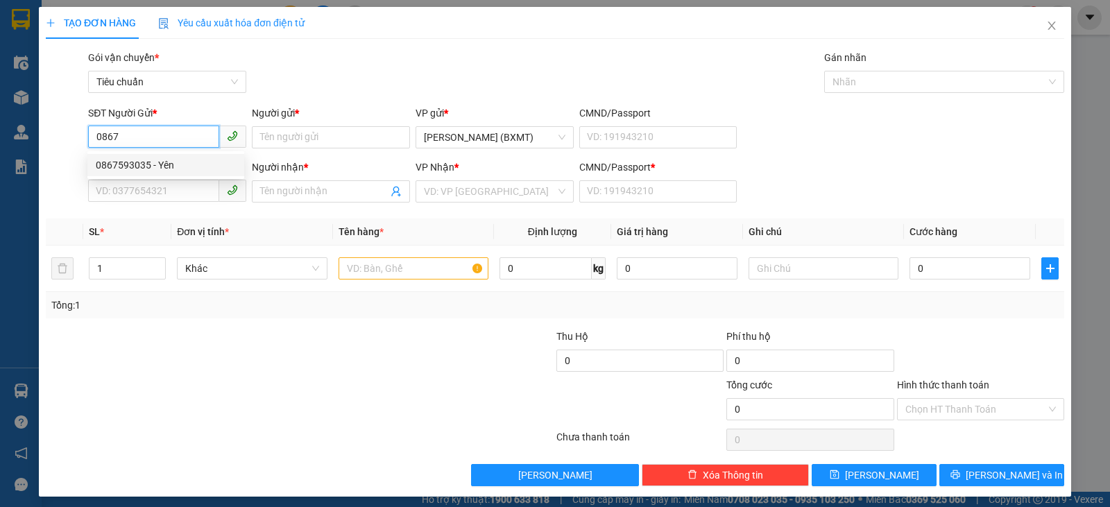
type input "HUỆ"
type input "0"
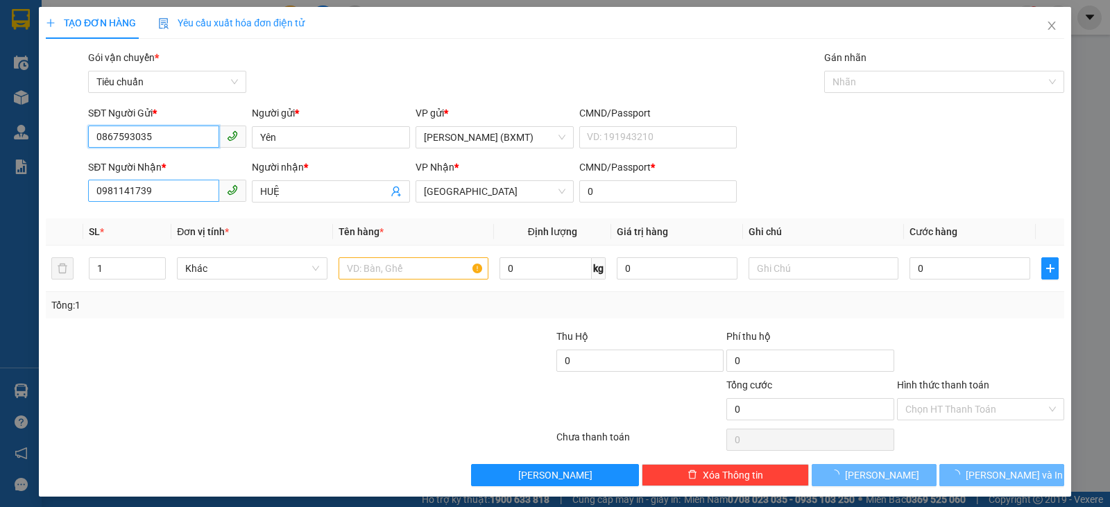
type input "100.000"
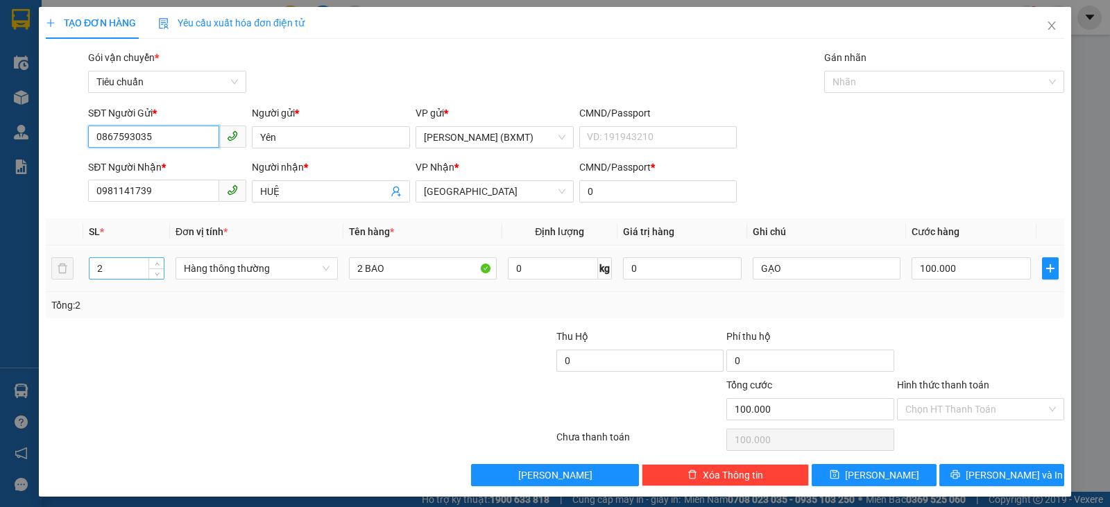
type input "0867593035"
drag, startPoint x: 88, startPoint y: 273, endPoint x: 48, endPoint y: 262, distance: 41.7
click at [49, 262] on tr "2 Hàng thông thường 2 BAO 0 kg 0 GẠO 100.000" at bounding box center [555, 269] width 1018 height 46
type input "1"
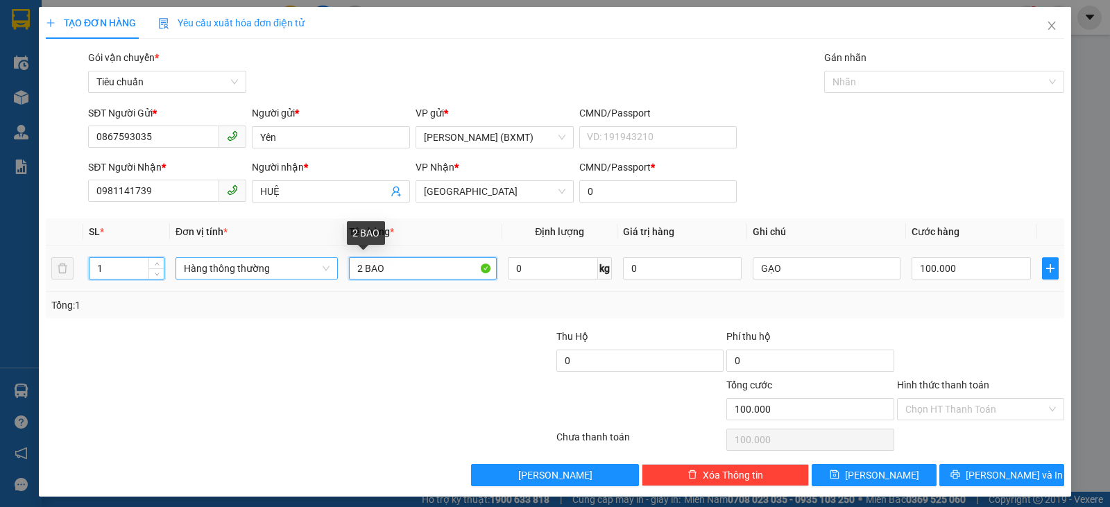
drag, startPoint x: 357, startPoint y: 271, endPoint x: 334, endPoint y: 272, distance: 23.6
click at [333, 272] on tr "1 Hàng thông thường 2 BAO 0 kg 0 GẠO 100.000" at bounding box center [555, 269] width 1018 height 46
type input "0"
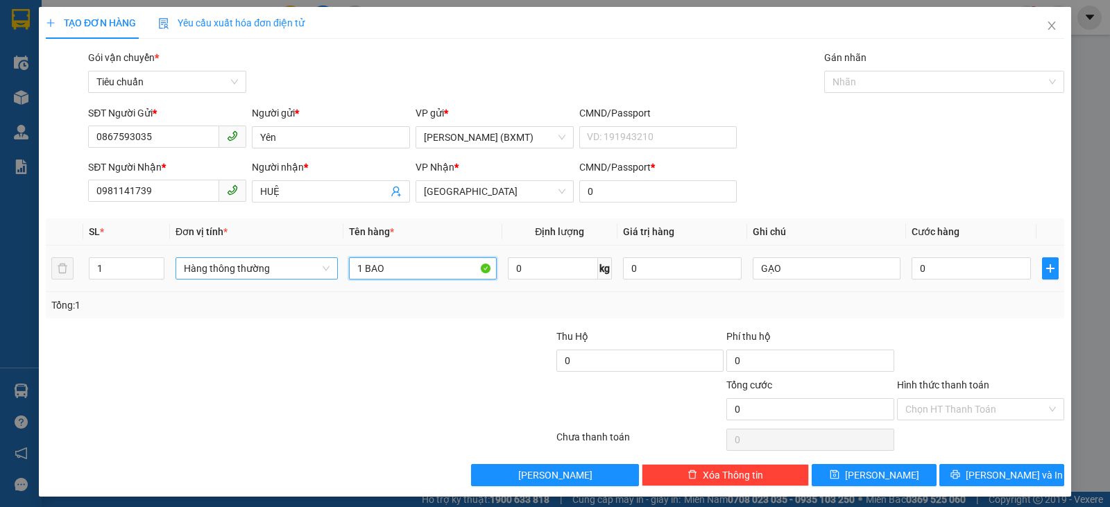
click at [274, 277] on span "Hàng thông thường" at bounding box center [257, 268] width 146 height 21
type input "1 BAO"
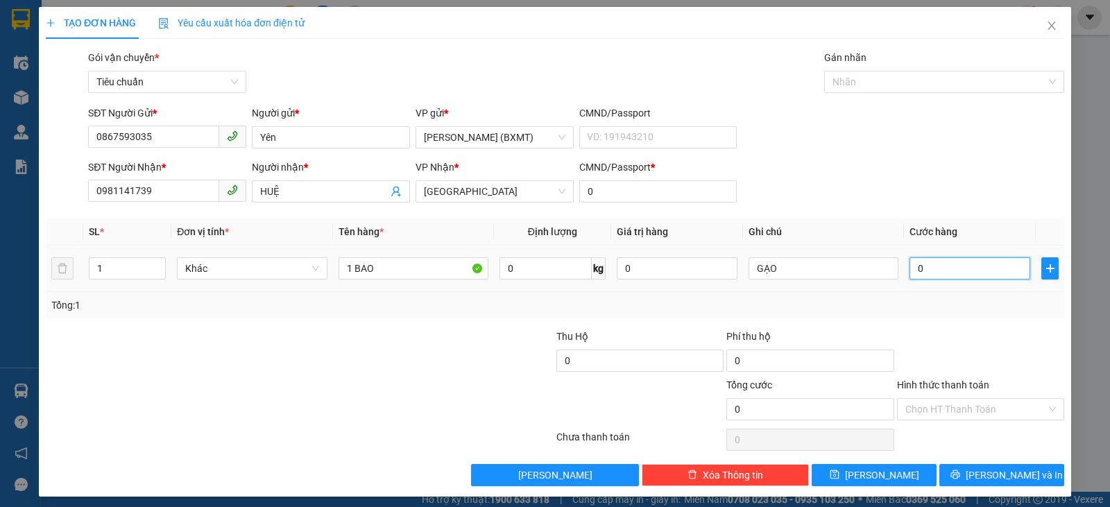
click at [928, 270] on input "0" at bounding box center [969, 268] width 121 height 22
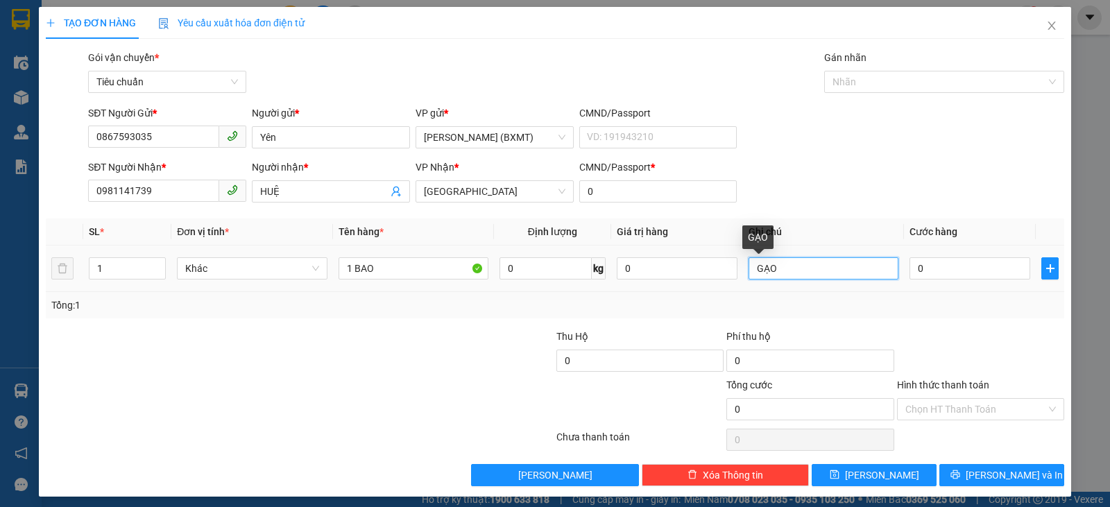
click at [798, 273] on input "GẠO" at bounding box center [824, 268] width 150 height 22
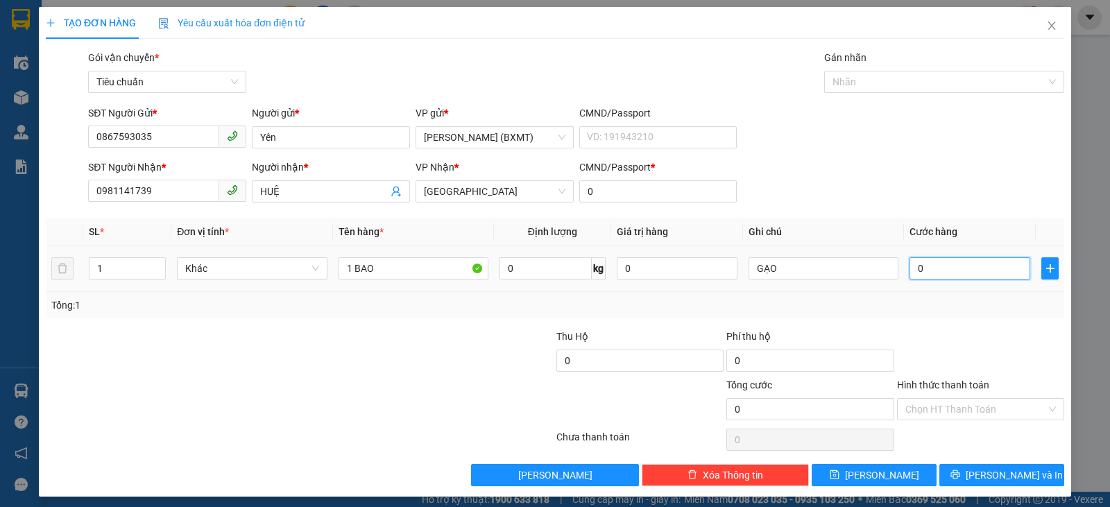
click at [910, 268] on input "0" at bounding box center [969, 268] width 121 height 22
type input "6"
type input "60"
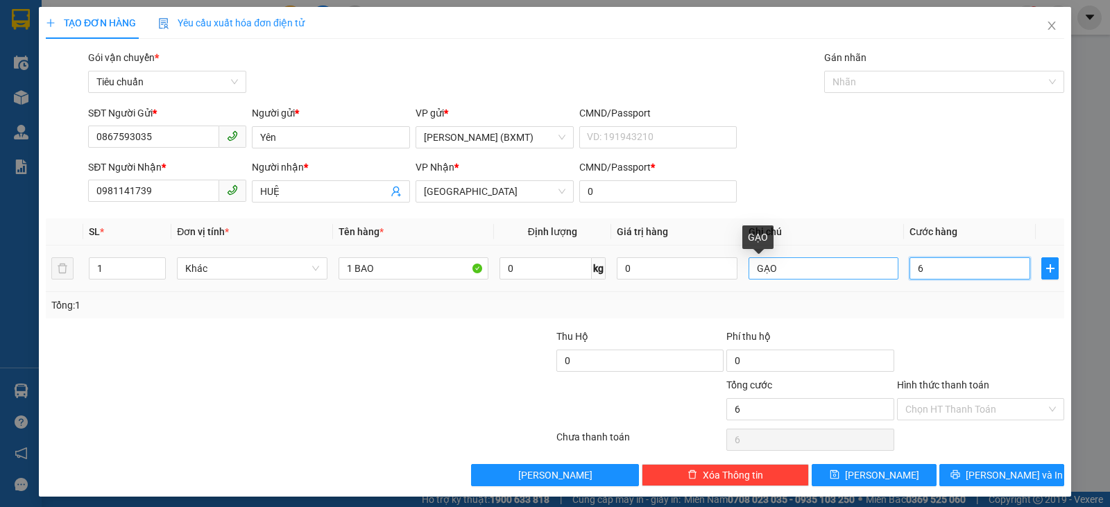
type input "60"
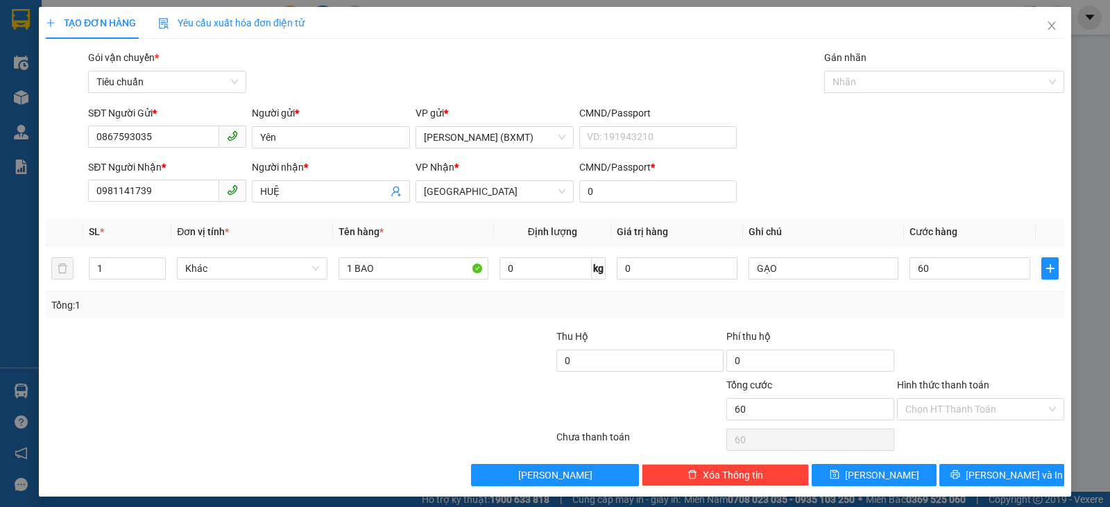
type input "60.000"
click at [1023, 305] on div "Tổng: 1" at bounding box center [554, 305] width 1007 height 15
click at [989, 469] on span "[PERSON_NAME] và In" at bounding box center [1014, 475] width 97 height 15
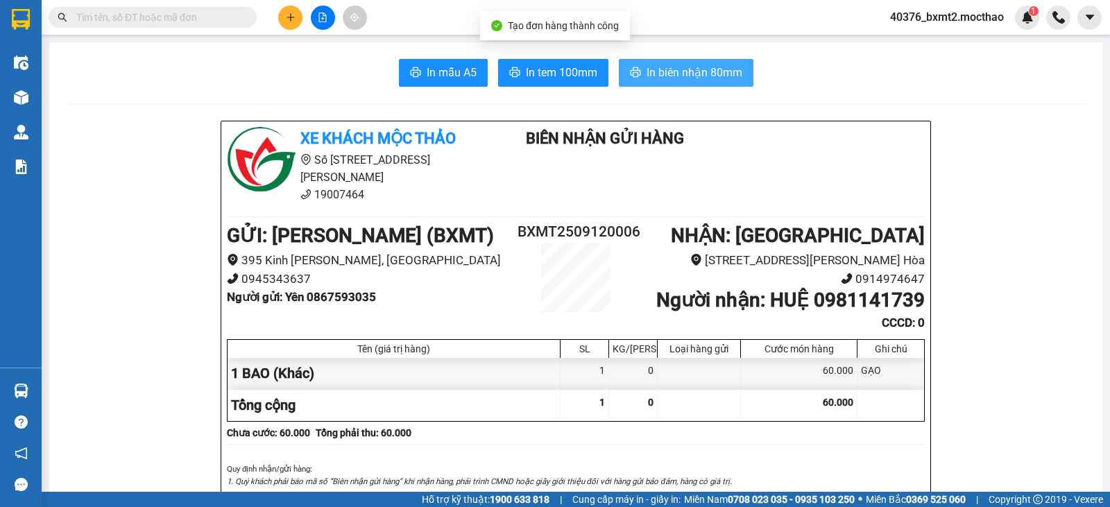
click at [674, 66] on span "In biên nhận 80mm" at bounding box center [695, 72] width 96 height 17
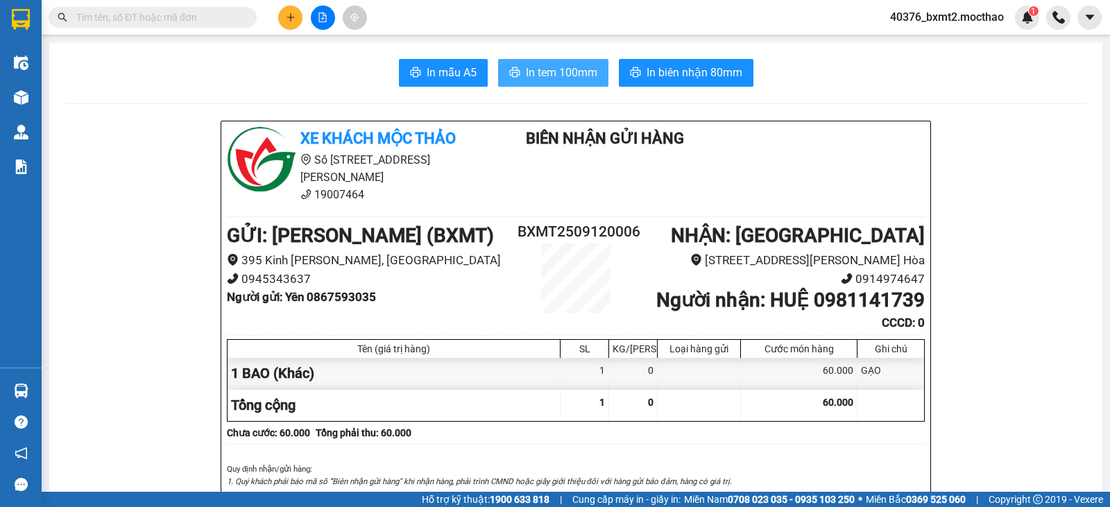
click at [561, 81] on span "In tem 100mm" at bounding box center [561, 72] width 71 height 17
